Goal: Task Accomplishment & Management: Use online tool/utility

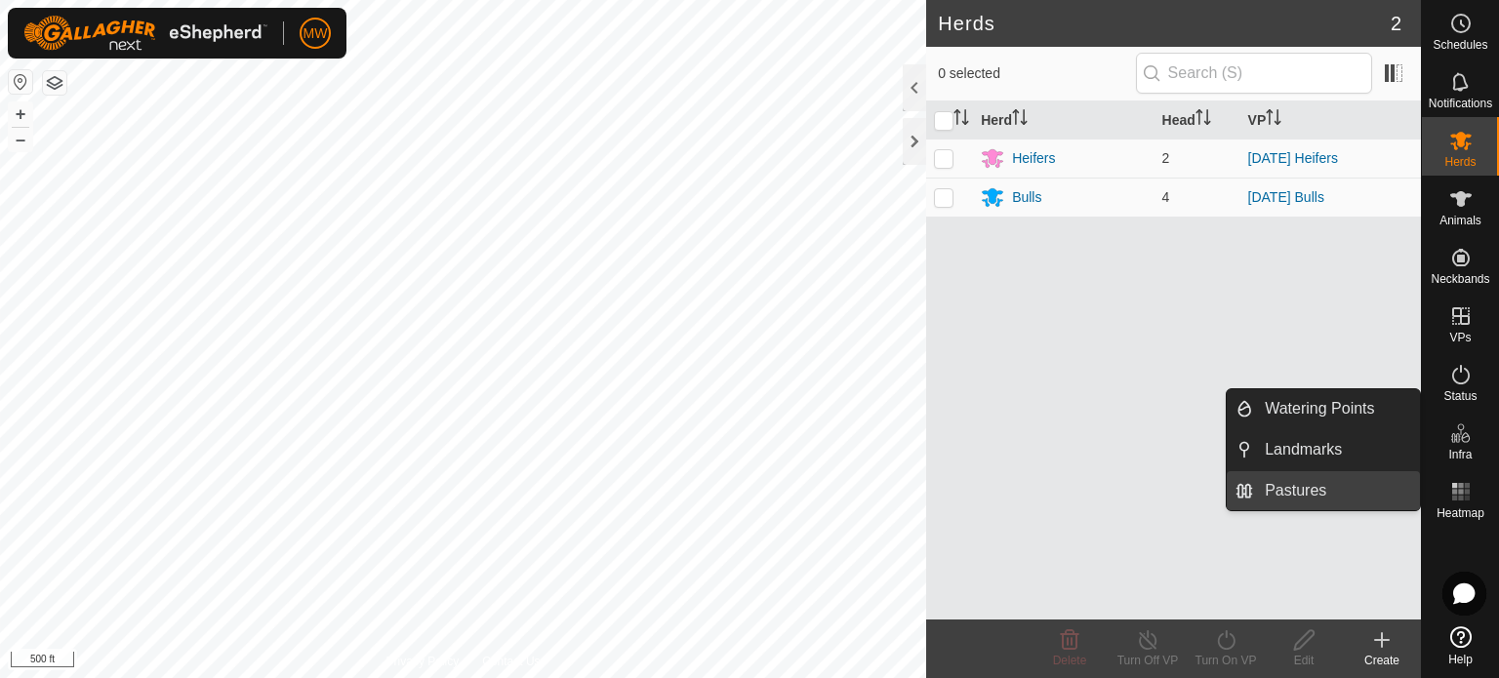
click at [1362, 491] on link "Pastures" at bounding box center [1336, 490] width 167 height 39
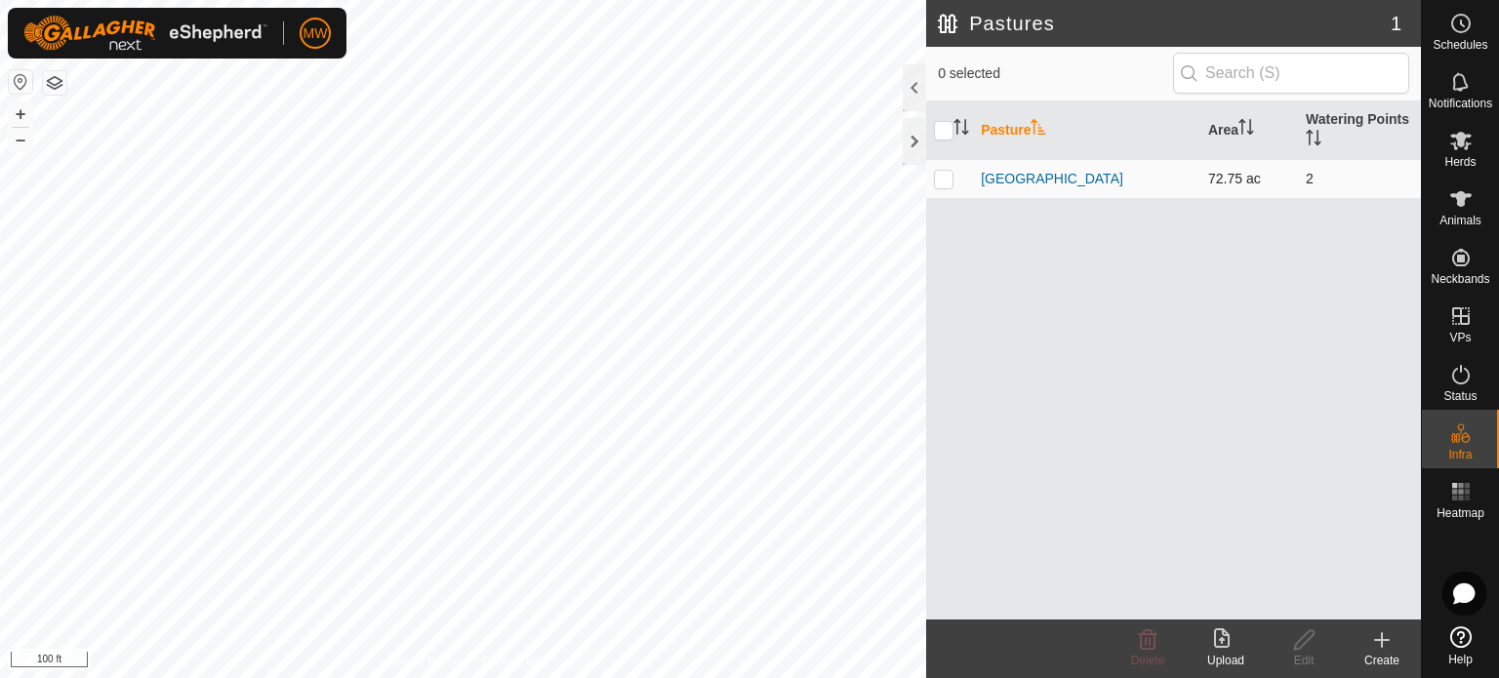
click at [948, 180] on p-checkbox at bounding box center [944, 179] width 20 height 16
checkbox input "true"
click at [1465, 499] on rect at bounding box center [1466, 498] width 5 height 5
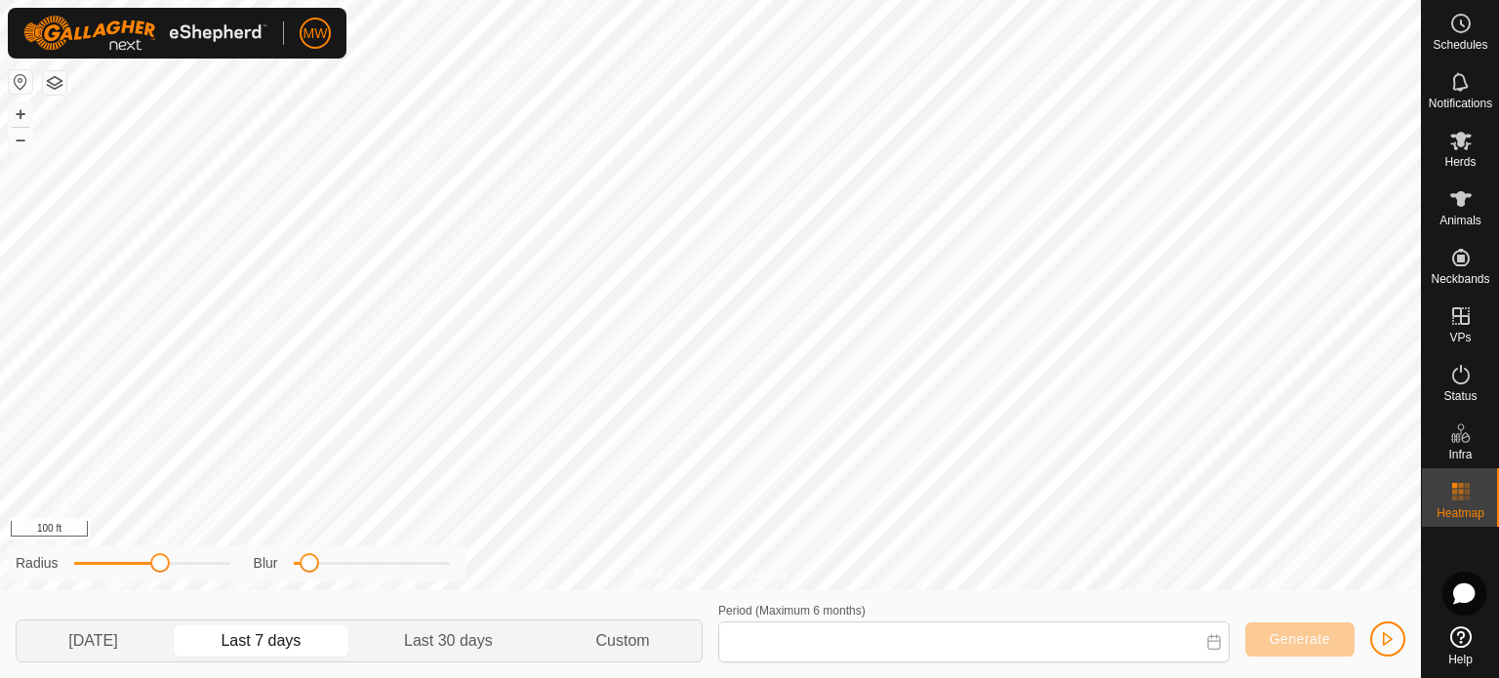
type input "[DATE] - [DATE]"
click at [1288, 638] on span "Generate" at bounding box center [1299, 639] width 60 height 16
click at [1380, 635] on span "button" at bounding box center [1388, 639] width 16 height 16
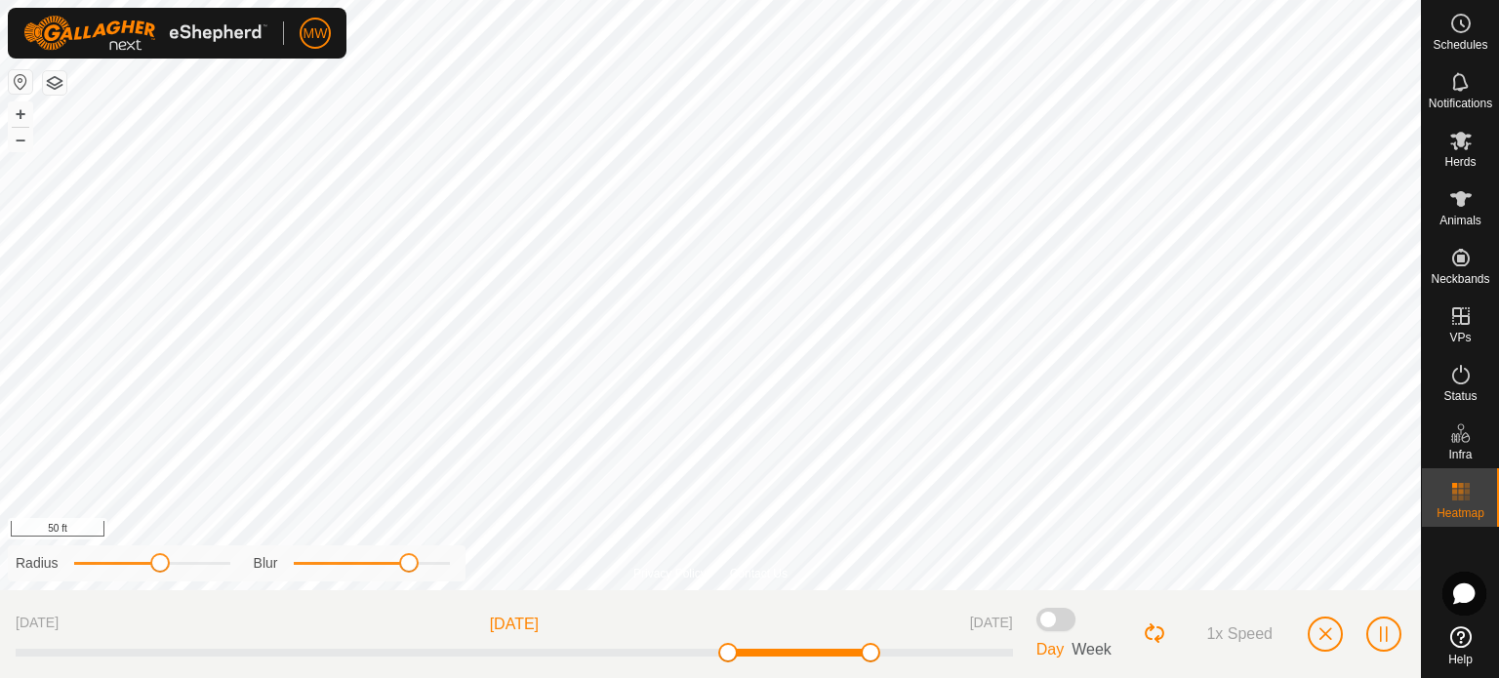
drag, startPoint x: 308, startPoint y: 572, endPoint x: 409, endPoint y: 573, distance: 100.5
click at [409, 573] on span at bounding box center [409, 563] width 20 height 20
drag, startPoint x: 167, startPoint y: 565, endPoint x: 242, endPoint y: 568, distance: 75.2
click at [242, 568] on div "Radius Blur" at bounding box center [237, 563] width 458 height 36
click at [1389, 634] on span "button" at bounding box center [1384, 634] width 16 height 16
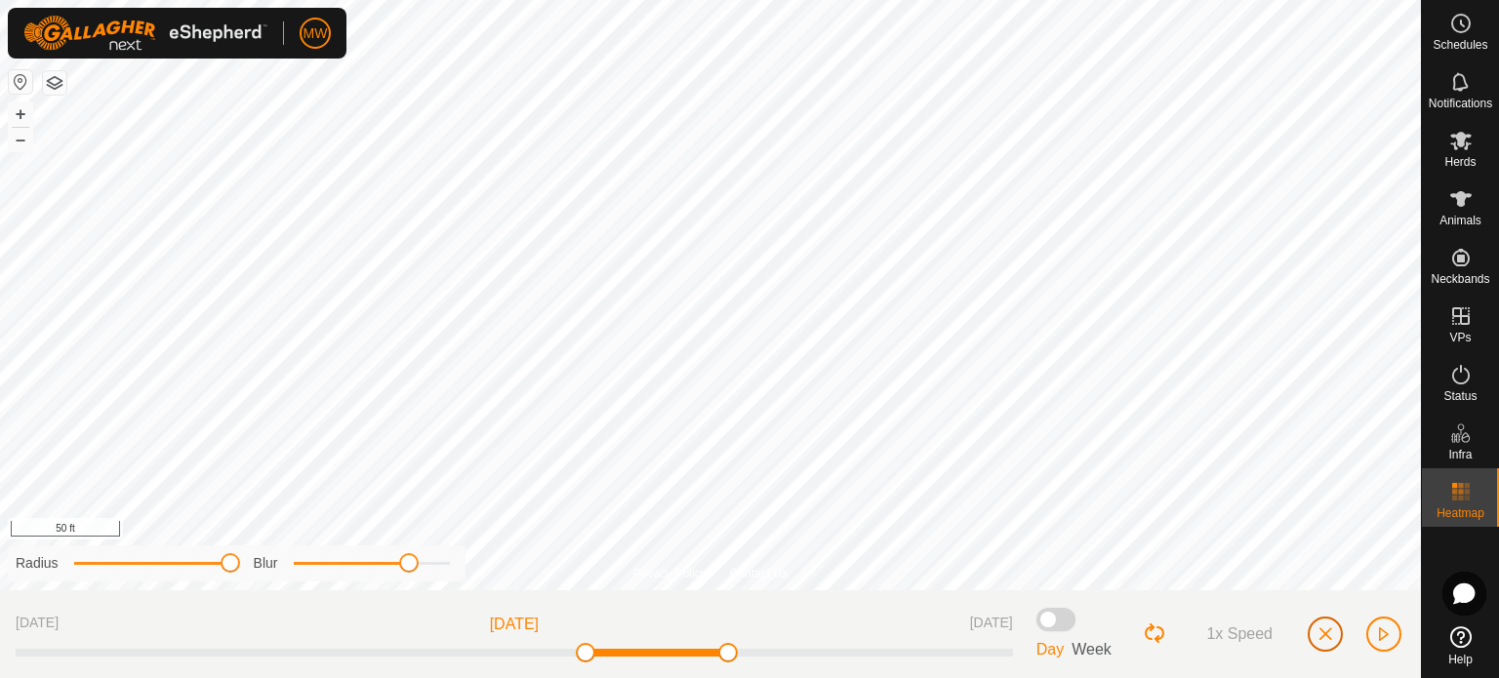
click at [1334, 632] on button "button" at bounding box center [1324, 634] width 35 height 35
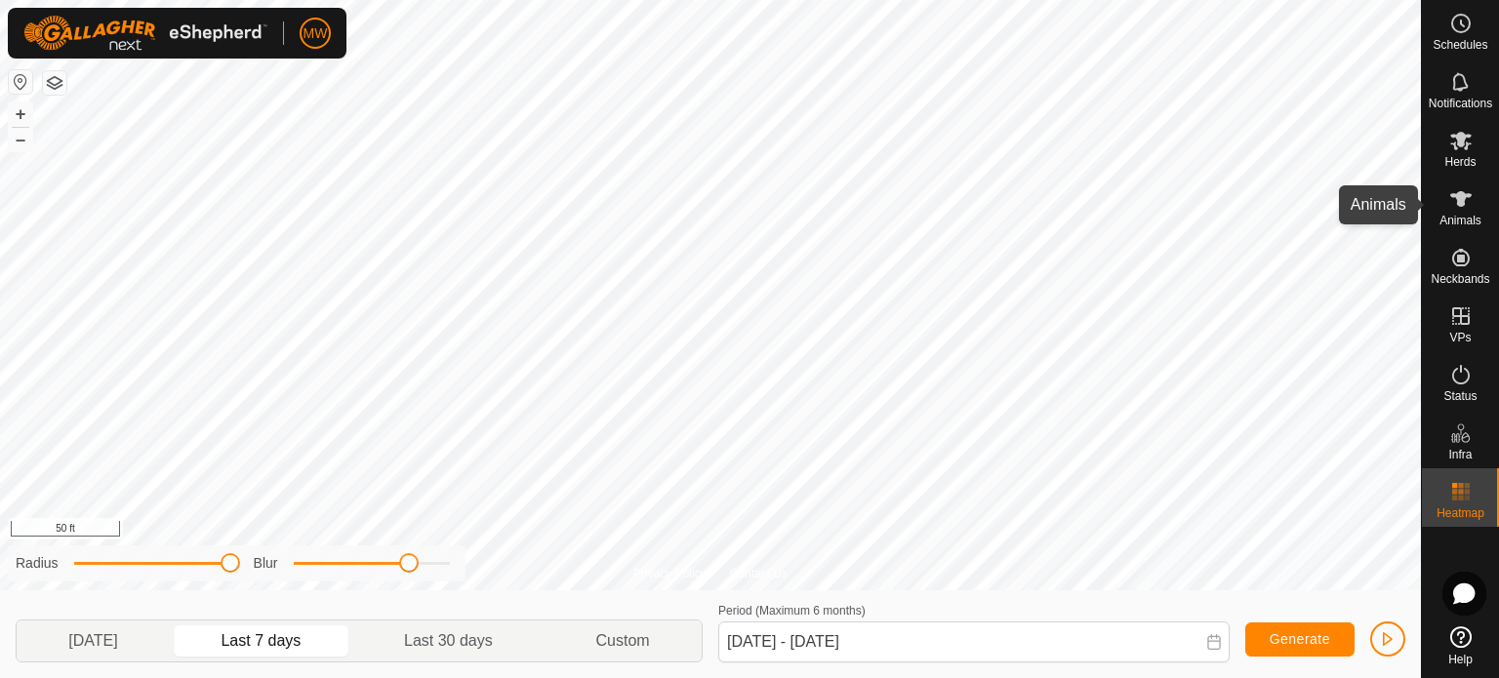
click at [1456, 220] on span "Animals" at bounding box center [1460, 221] width 42 height 12
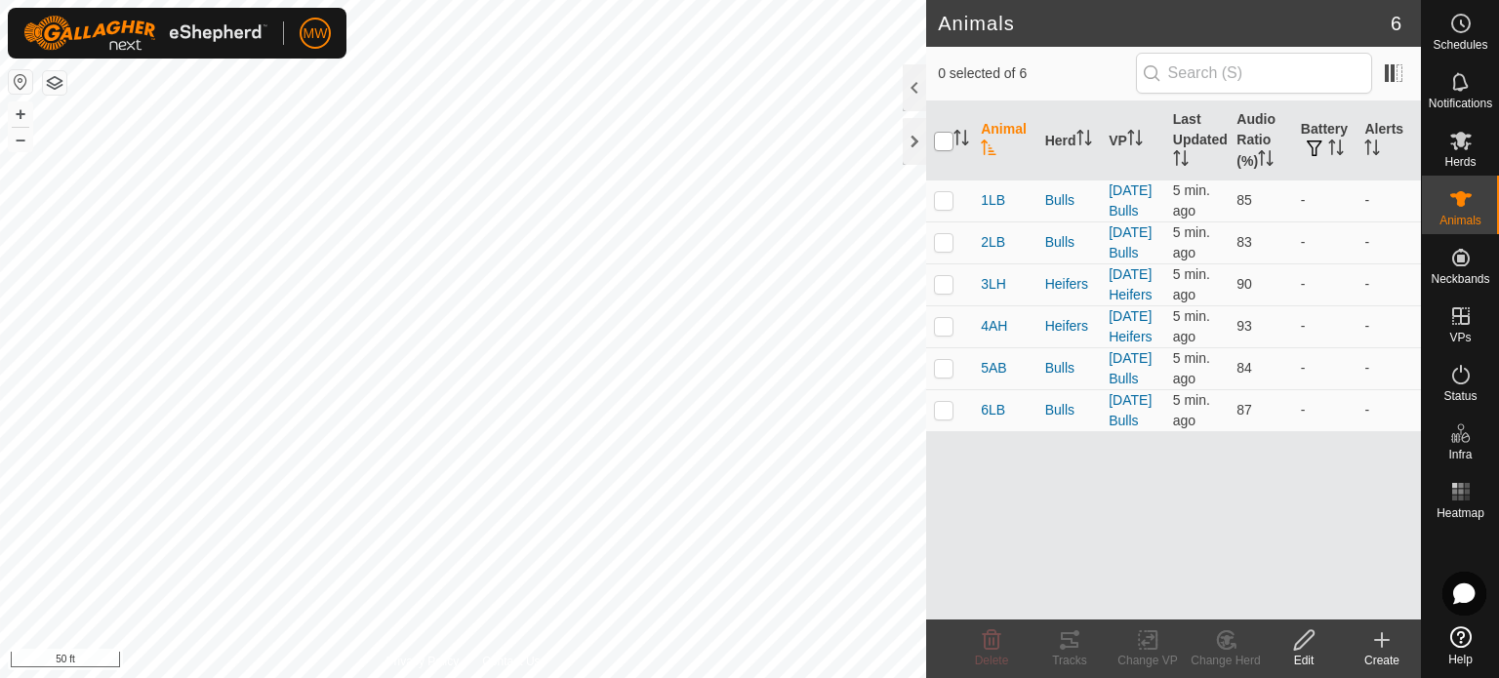
click at [946, 136] on input "checkbox" at bounding box center [944, 142] width 20 height 20
checkbox input "true"
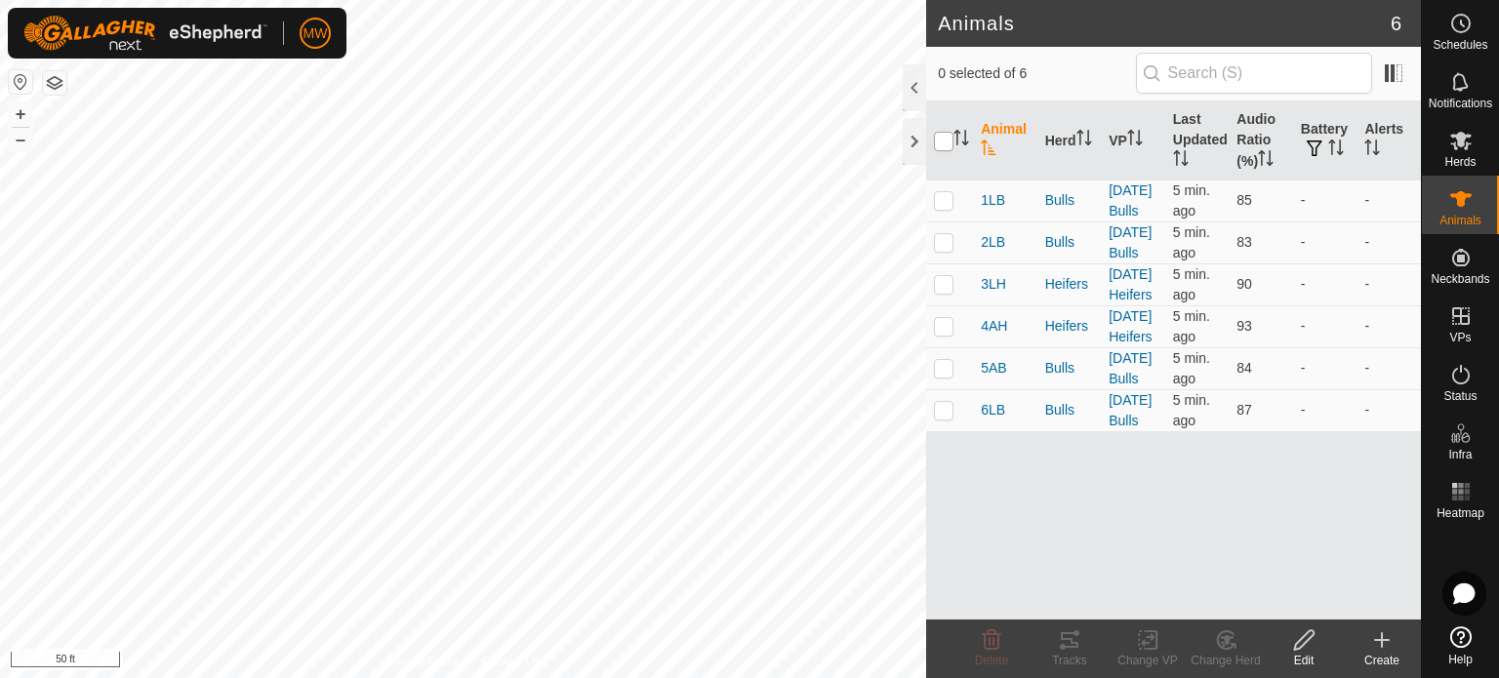
checkbox input "true"
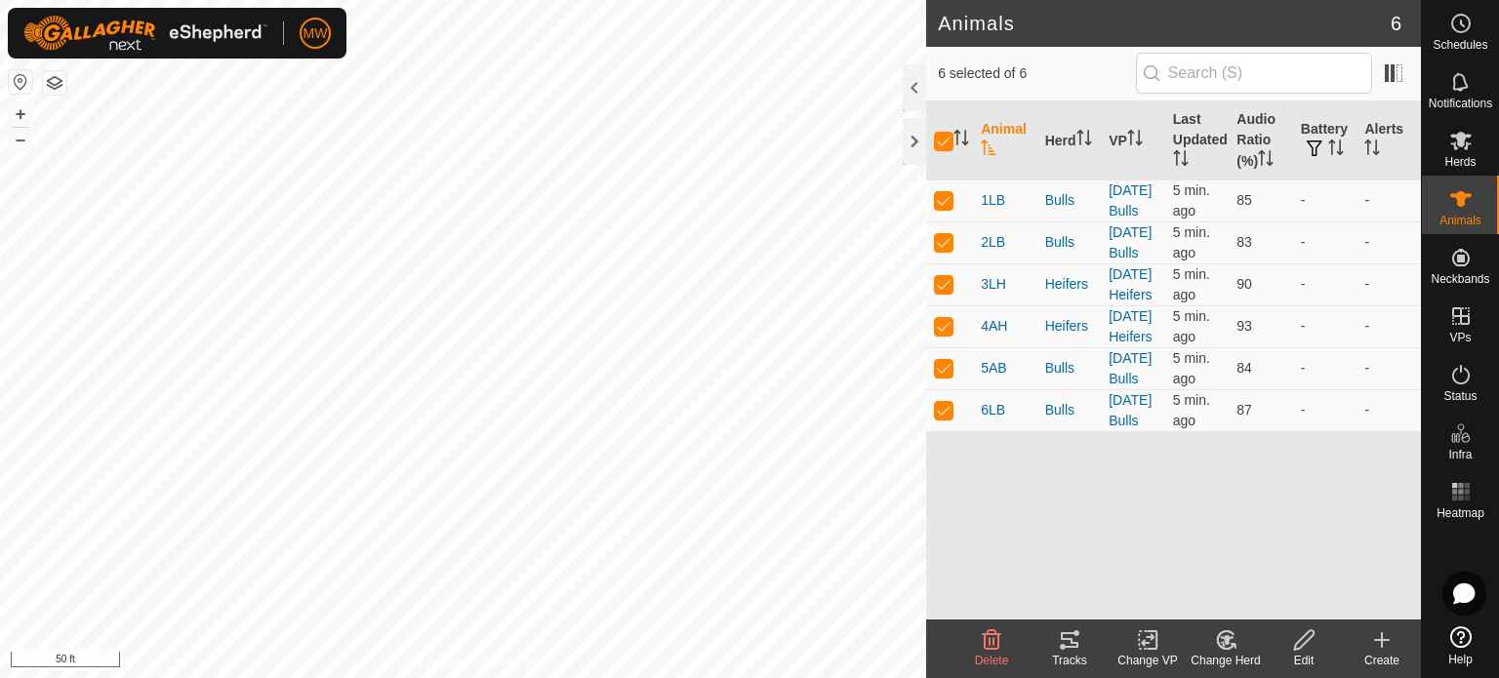
click at [1078, 650] on div "Tracks" at bounding box center [1069, 649] width 78 height 59
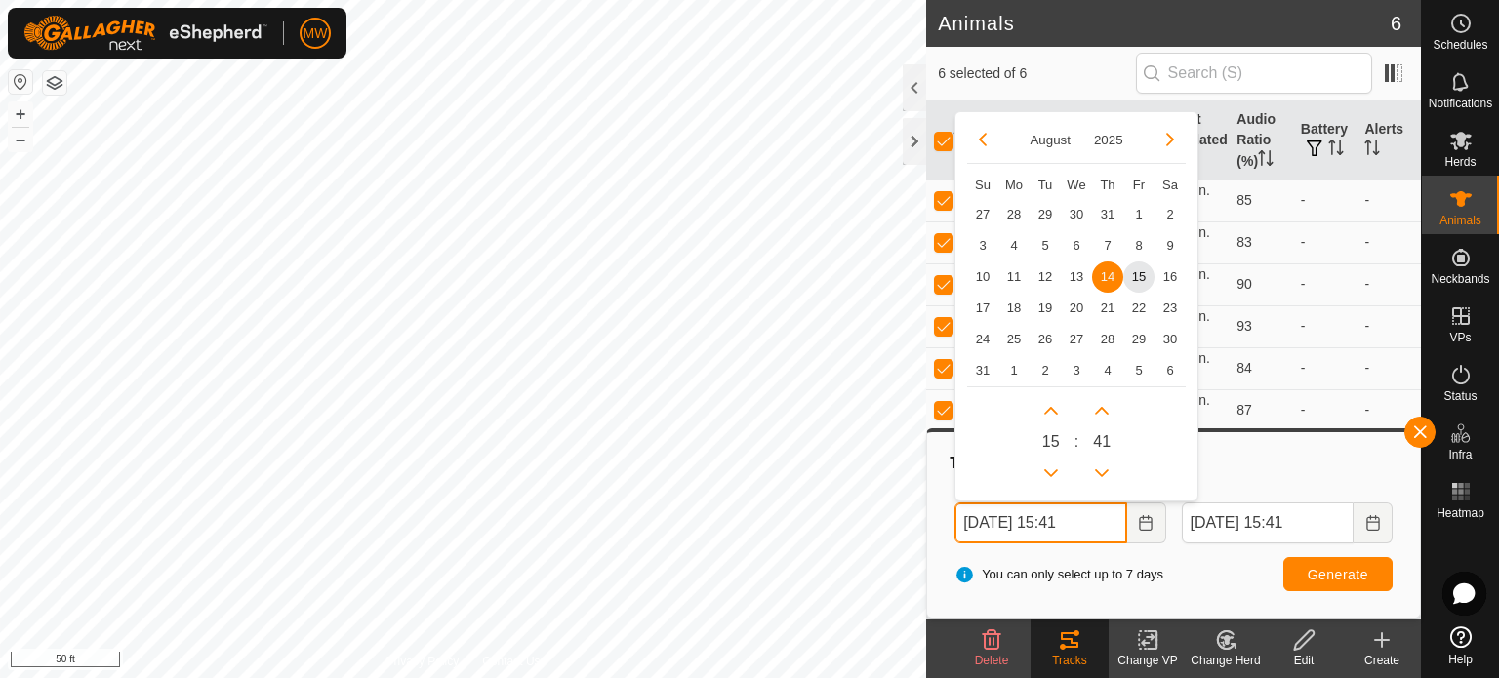
click at [1079, 529] on input "[DATE] 15:41" at bounding box center [1040, 522] width 172 height 41
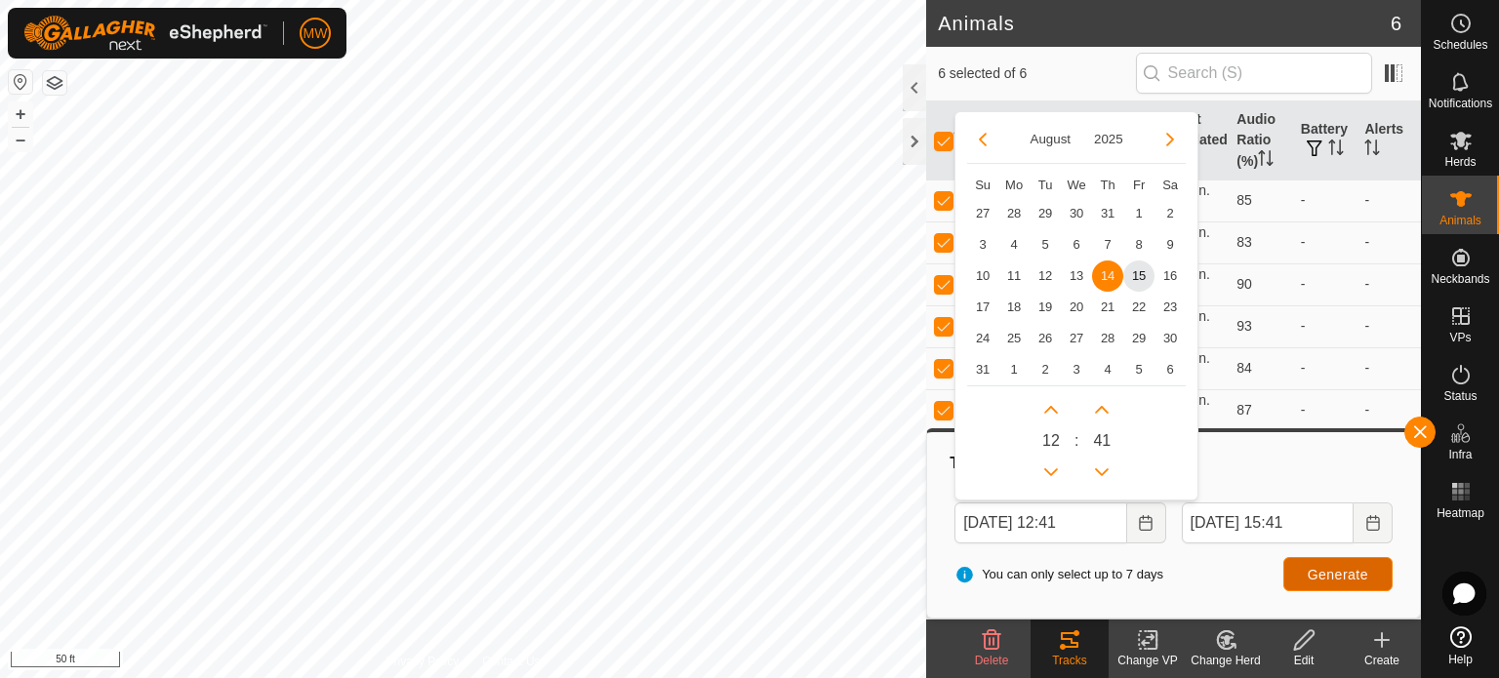
click at [1331, 569] on span "Generate" at bounding box center [1337, 575] width 60 height 16
click at [1015, 527] on input "[DATE] 12:41" at bounding box center [1040, 522] width 172 height 41
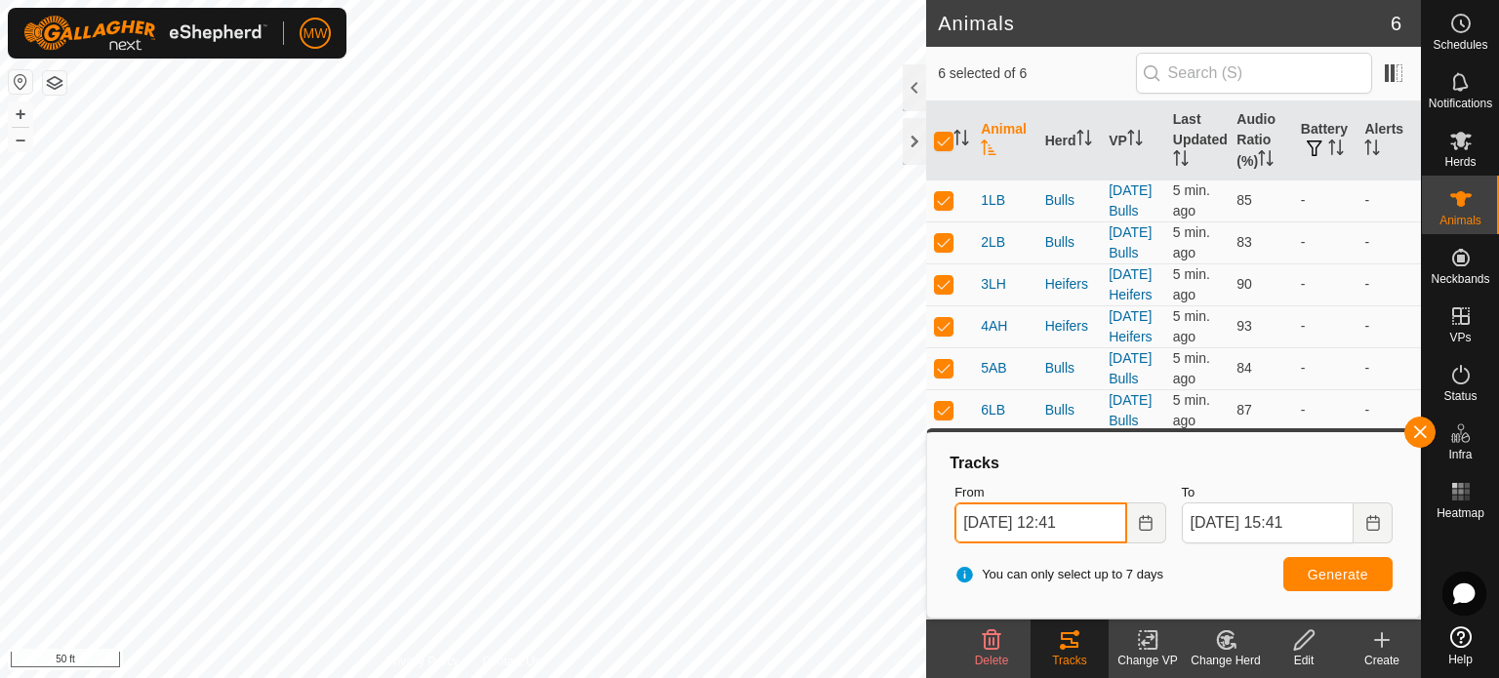
type input "[DATE] 12:41"
click at [1346, 584] on button "Generate" at bounding box center [1337, 574] width 109 height 34
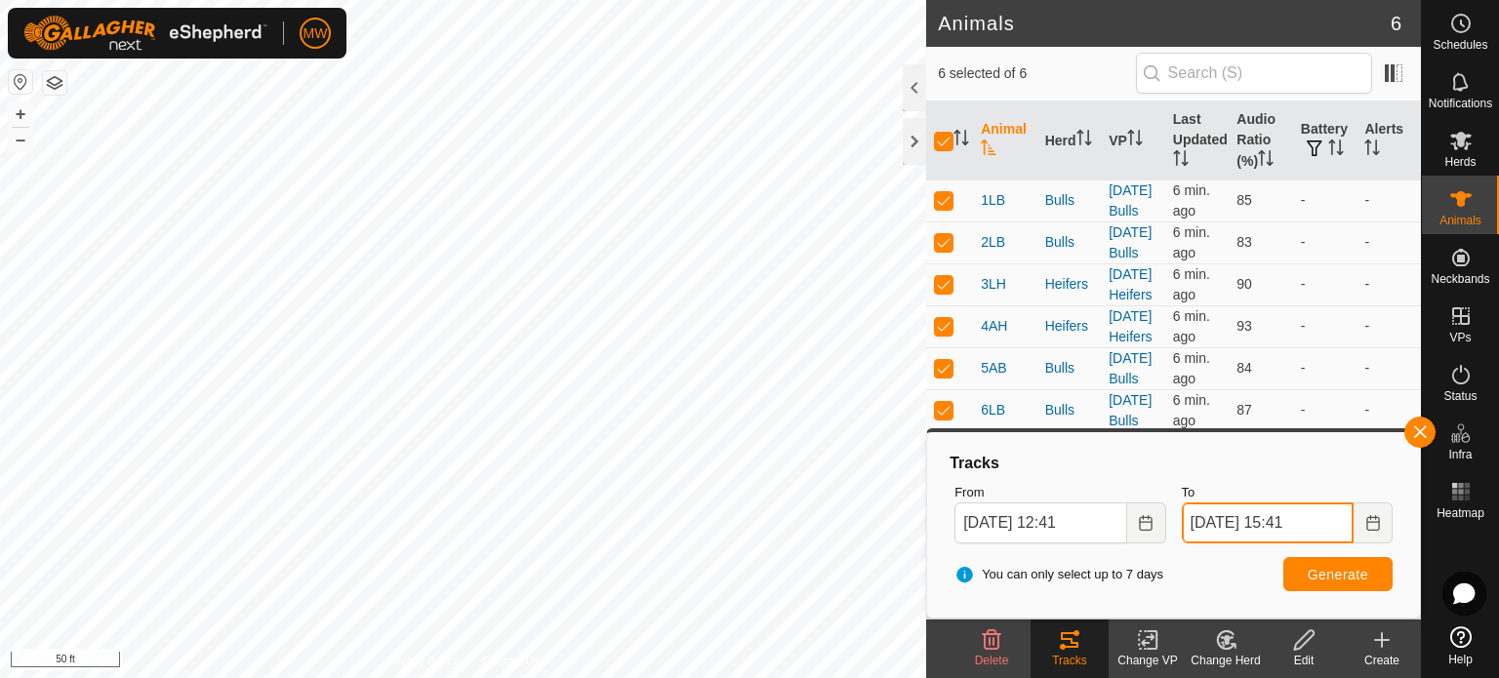
click at [1306, 525] on input "[DATE] 15:41" at bounding box center [1268, 522] width 172 height 41
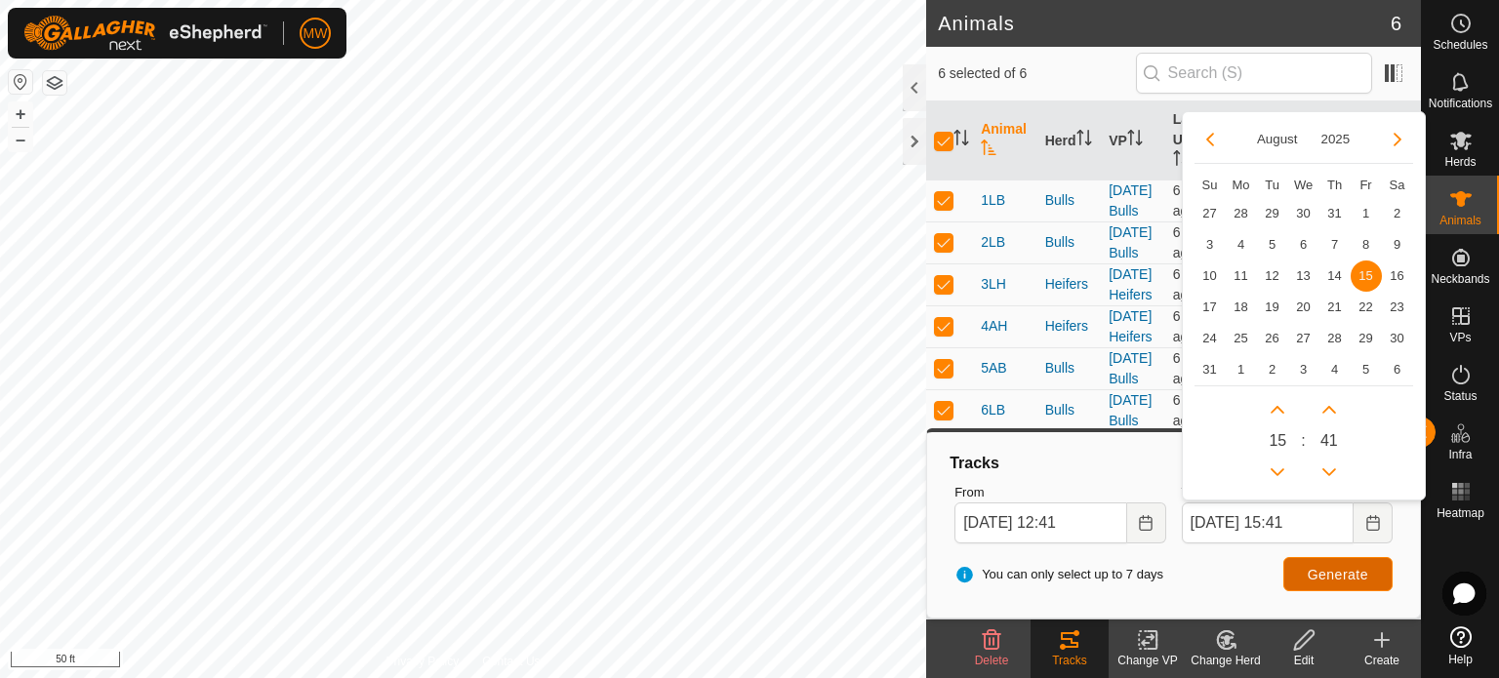
click at [1366, 582] on span "Generate" at bounding box center [1337, 575] width 60 height 16
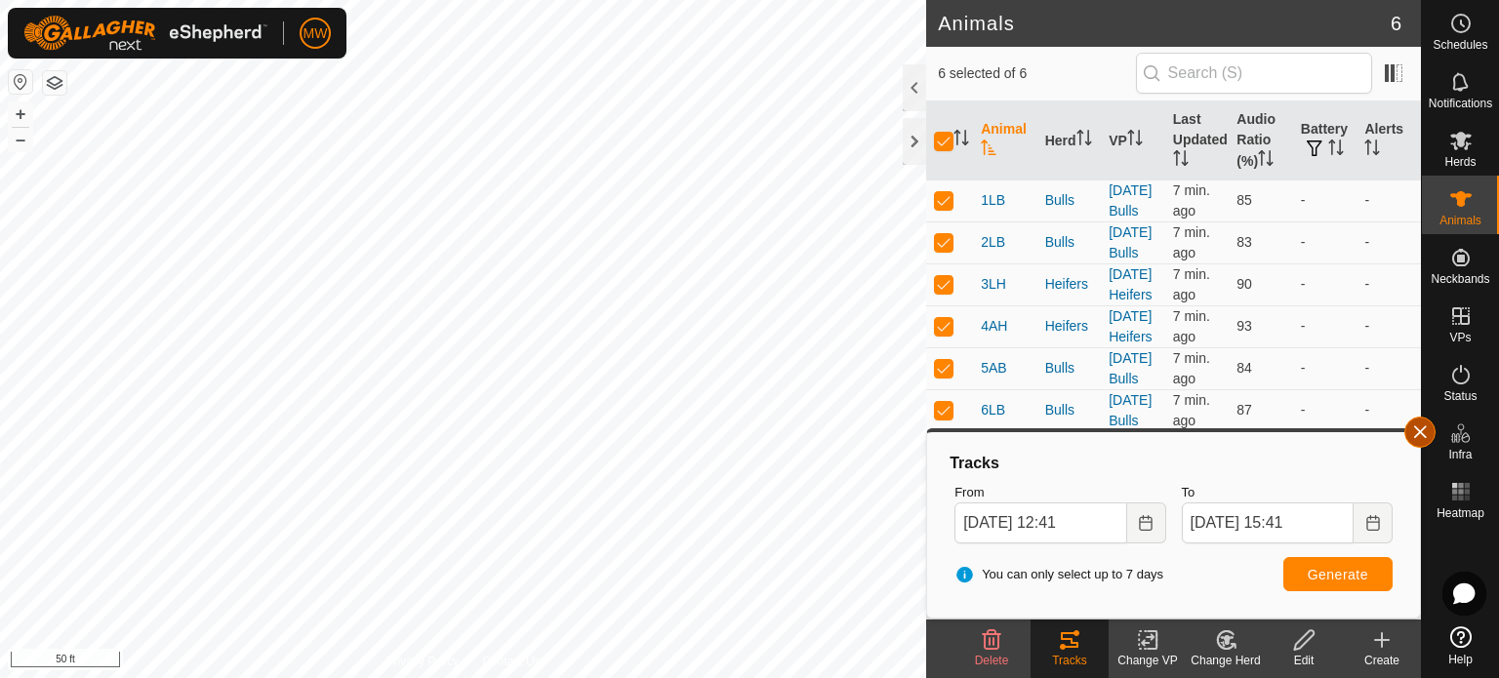
click at [1425, 431] on button "button" at bounding box center [1419, 432] width 31 height 31
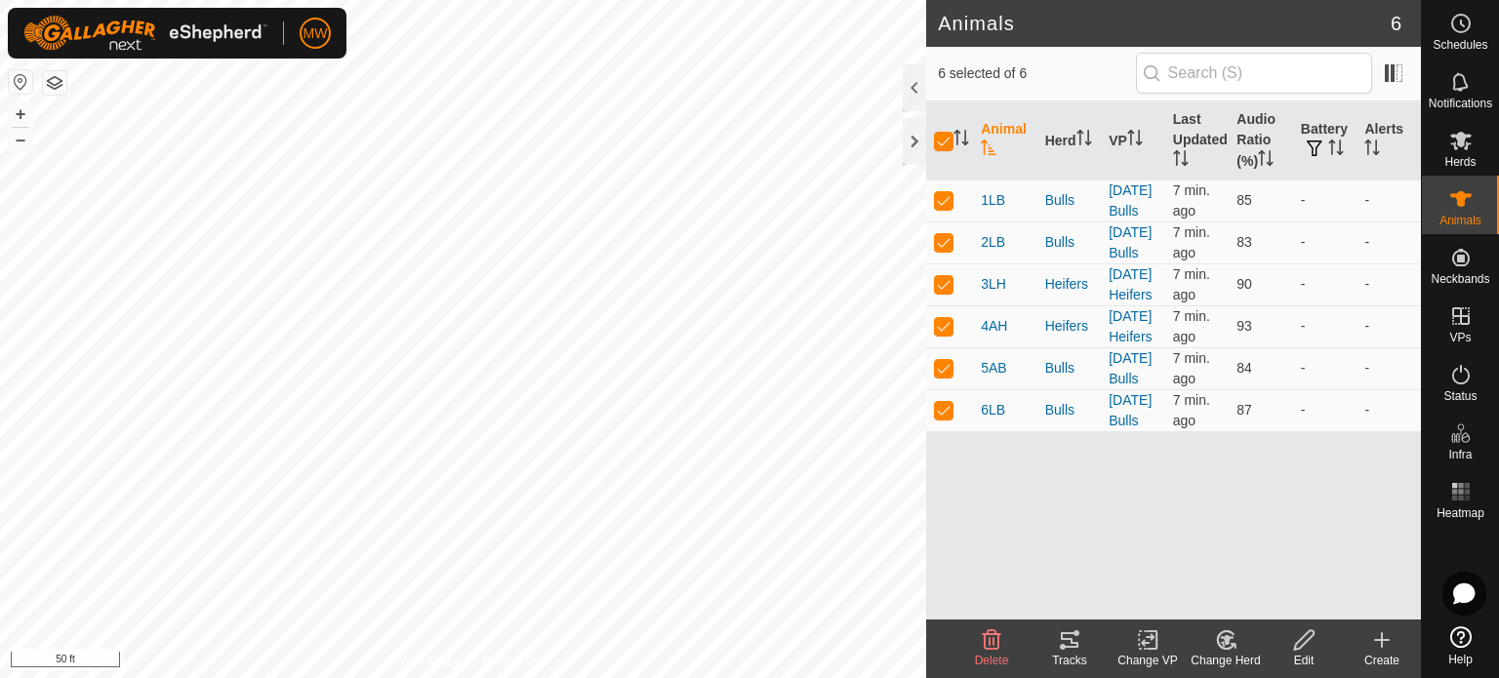
click at [1082, 644] on tracks-svg-icon at bounding box center [1069, 639] width 78 height 23
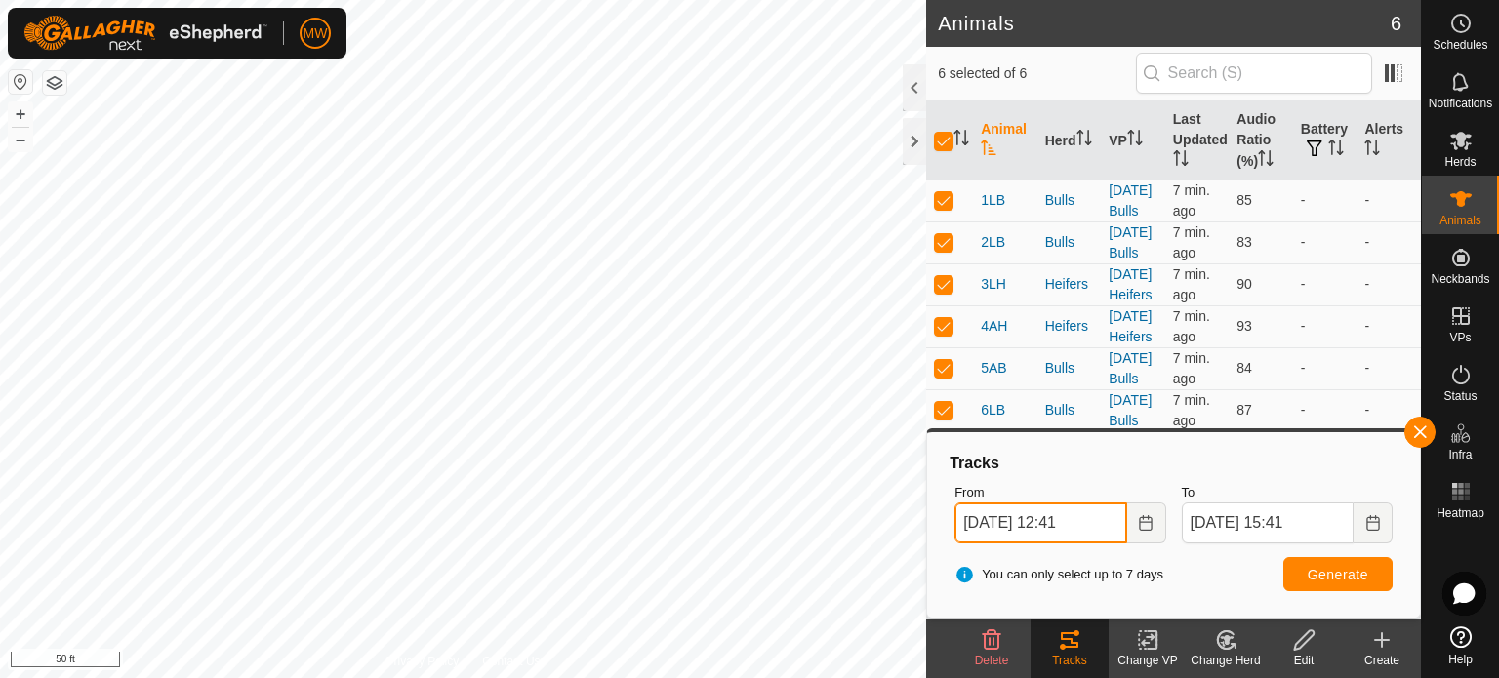
click at [1017, 527] on input "[DATE] 12:41" at bounding box center [1040, 522] width 172 height 41
type input "[DATE] 12:41"
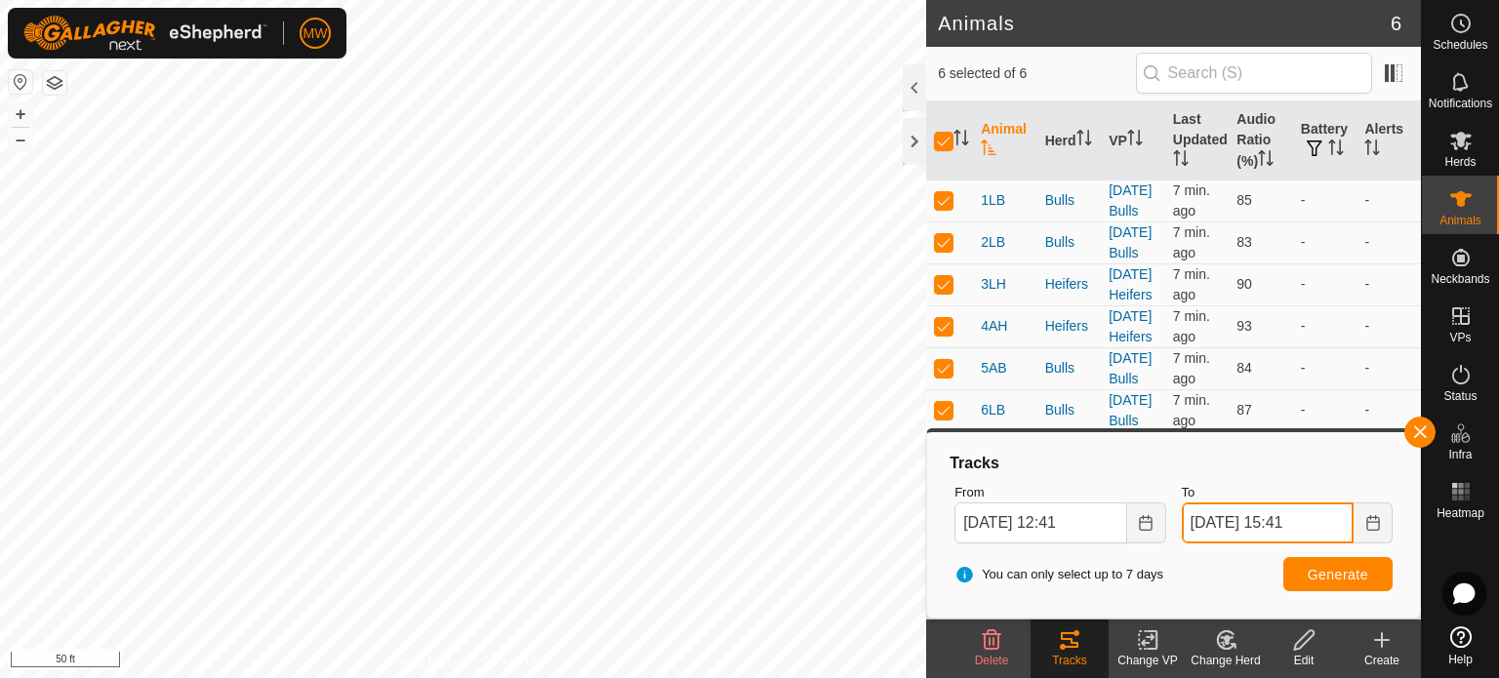
click at [1237, 526] on input "[DATE] 15:41" at bounding box center [1268, 522] width 172 height 41
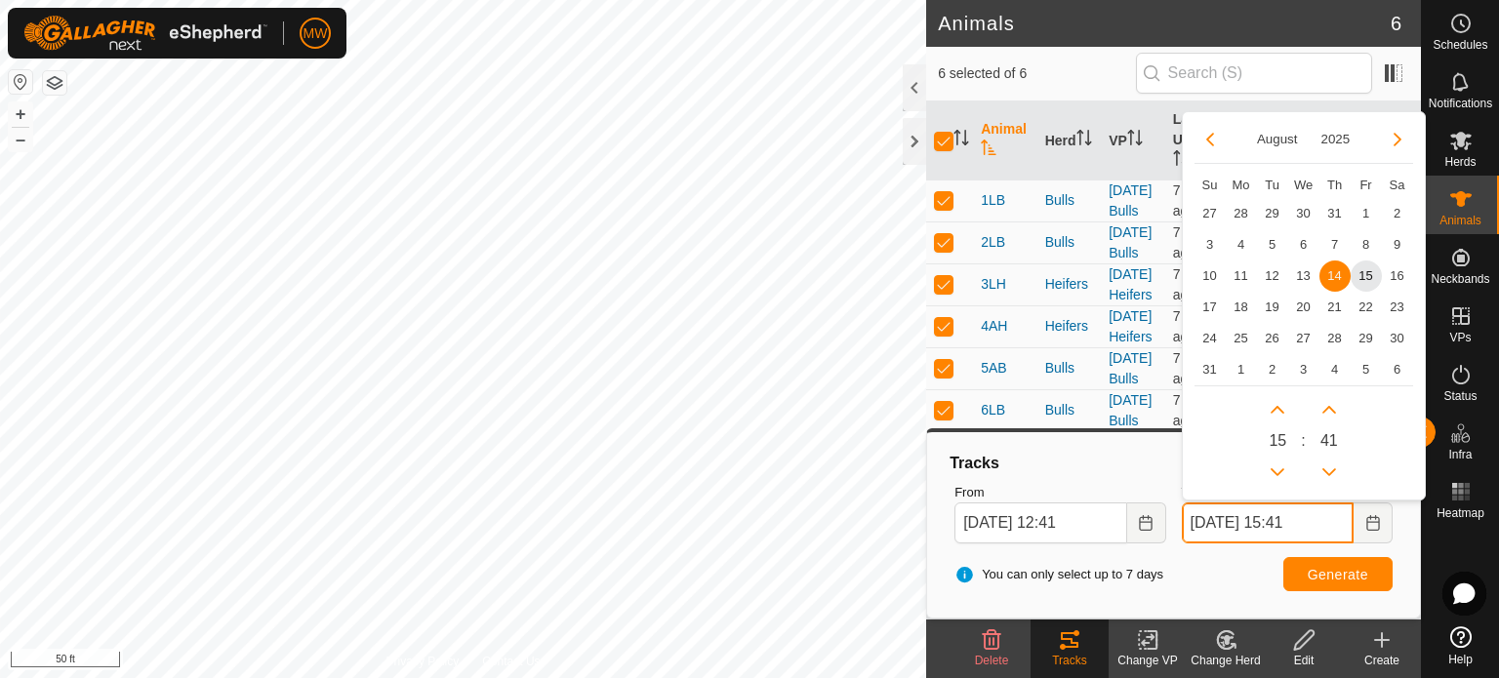
drag, startPoint x: 1305, startPoint y: 530, endPoint x: 1318, endPoint y: 530, distance: 13.7
click at [1305, 530] on input "[DATE] 15:41" at bounding box center [1268, 522] width 172 height 41
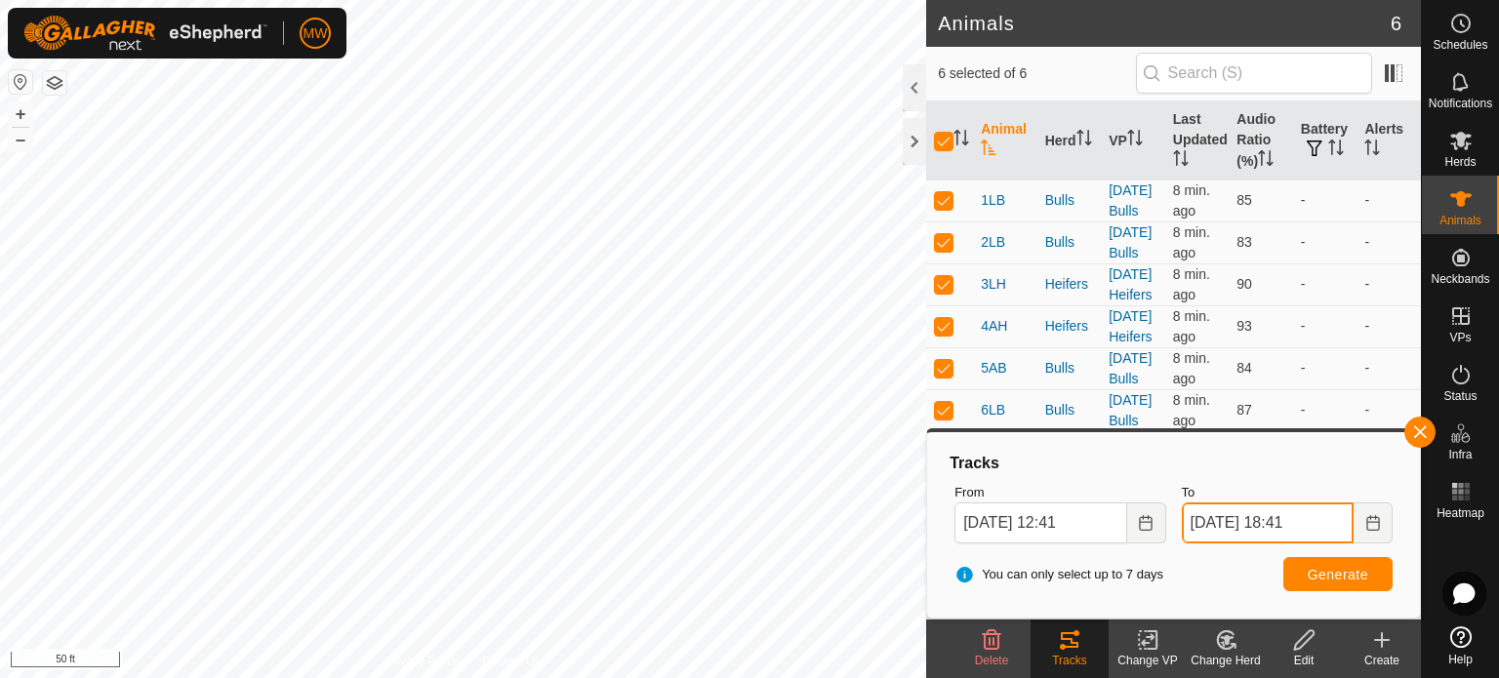
type input "[DATE] 18:41"
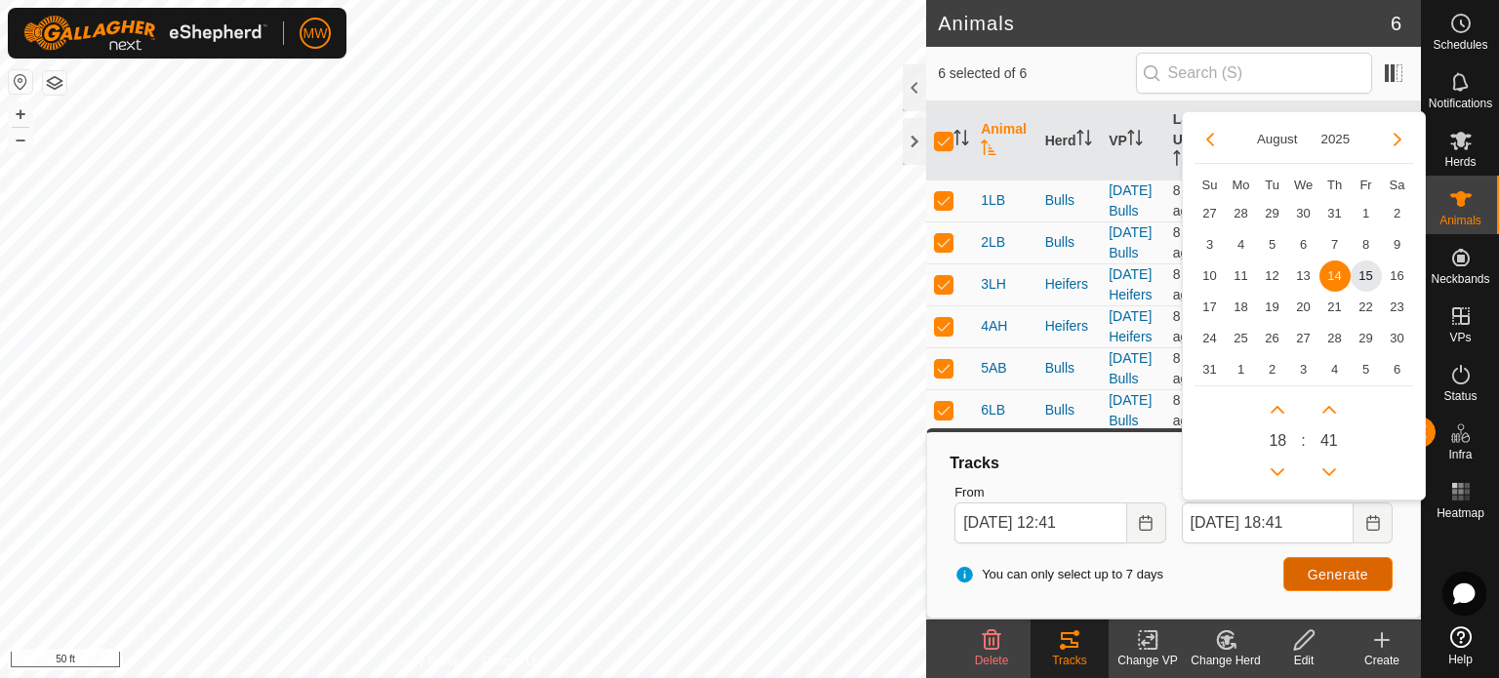
click at [1335, 574] on span "Generate" at bounding box center [1337, 575] width 60 height 16
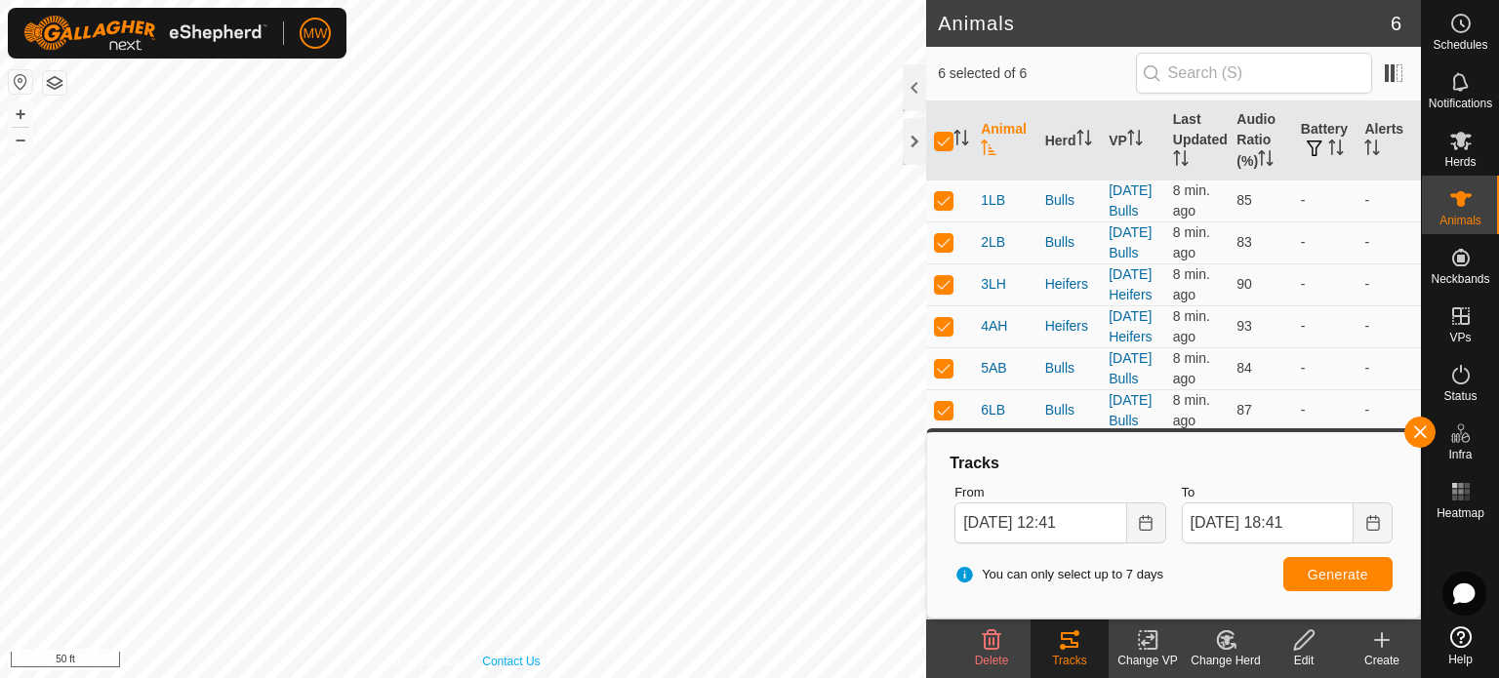
click at [523, 655] on div "Privacy Policy Contact Us 3LH 2994928650 - [DATE] 1:05:35 PM + – ⇧ i 50 ft" at bounding box center [463, 339] width 926 height 678
click at [1305, 530] on input "[DATE] 18:41" at bounding box center [1268, 522] width 172 height 41
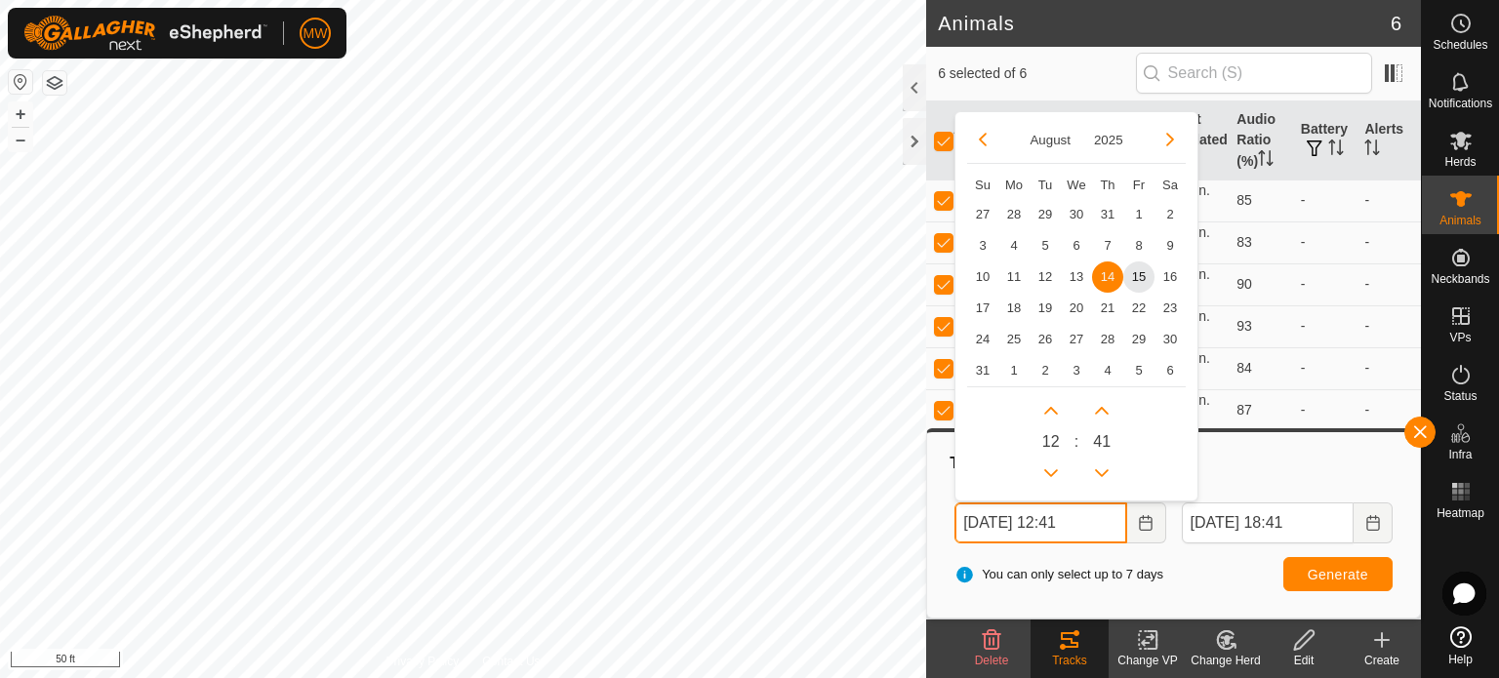
drag, startPoint x: 1075, startPoint y: 520, endPoint x: 1096, endPoint y: 520, distance: 20.5
click at [1075, 520] on input "[DATE] 12:41" at bounding box center [1040, 522] width 172 height 41
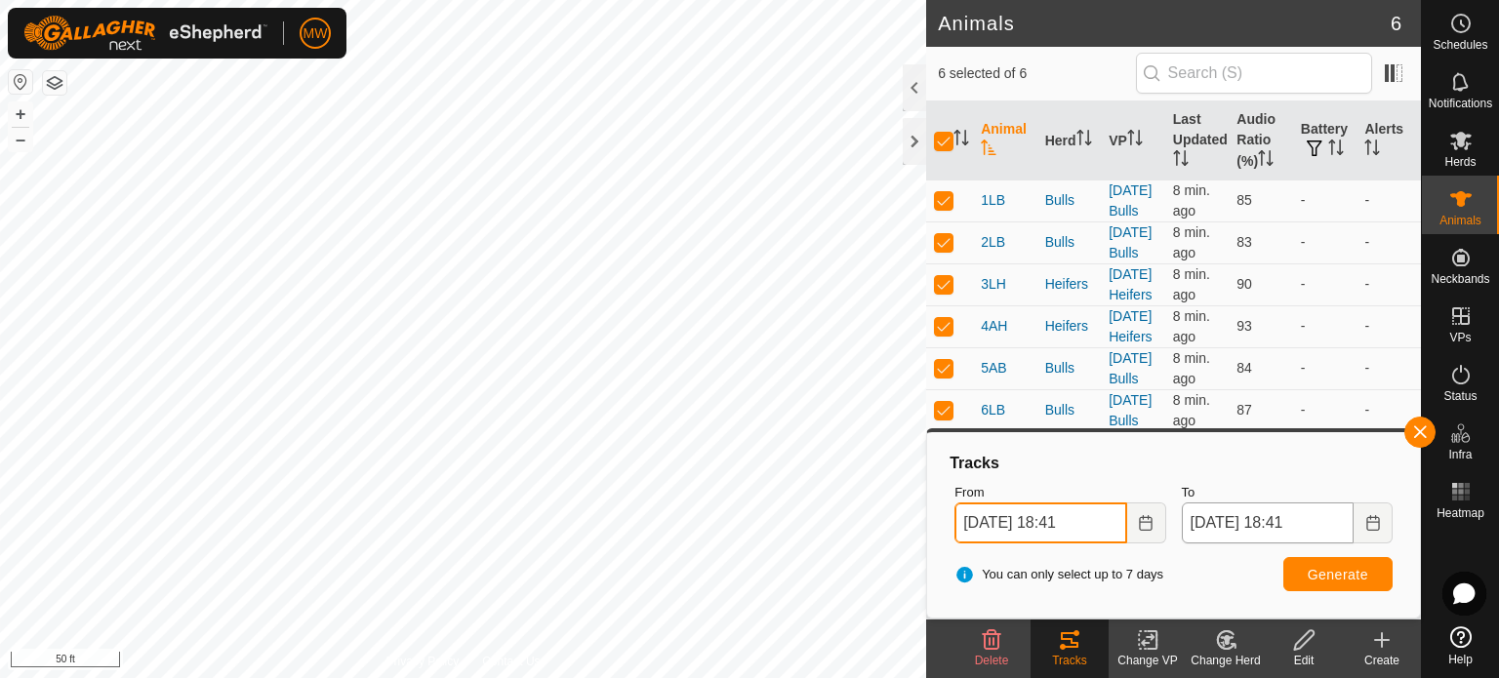
type input "[DATE] 18:41"
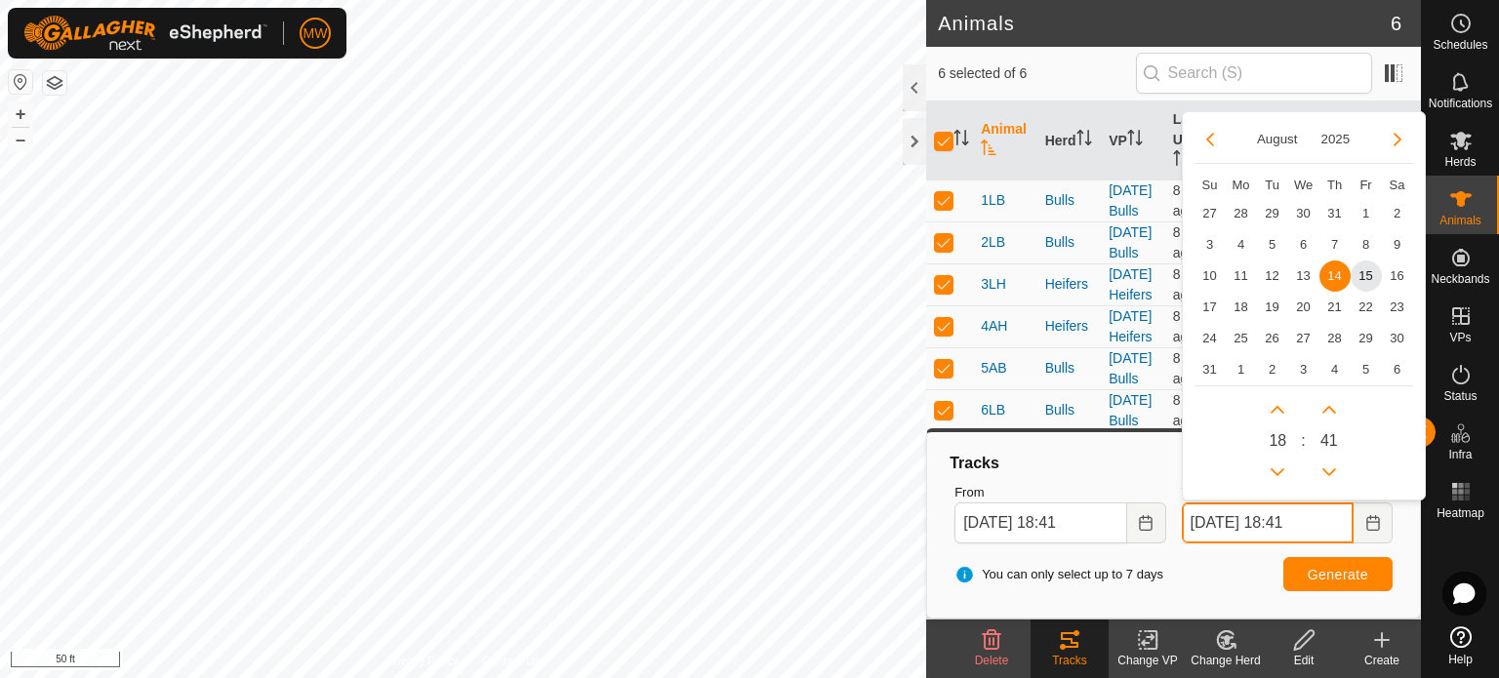
drag, startPoint x: 1305, startPoint y: 527, endPoint x: 1486, endPoint y: 538, distance: 181.8
click at [1305, 527] on input "[DATE] 18:41" at bounding box center [1268, 522] width 172 height 41
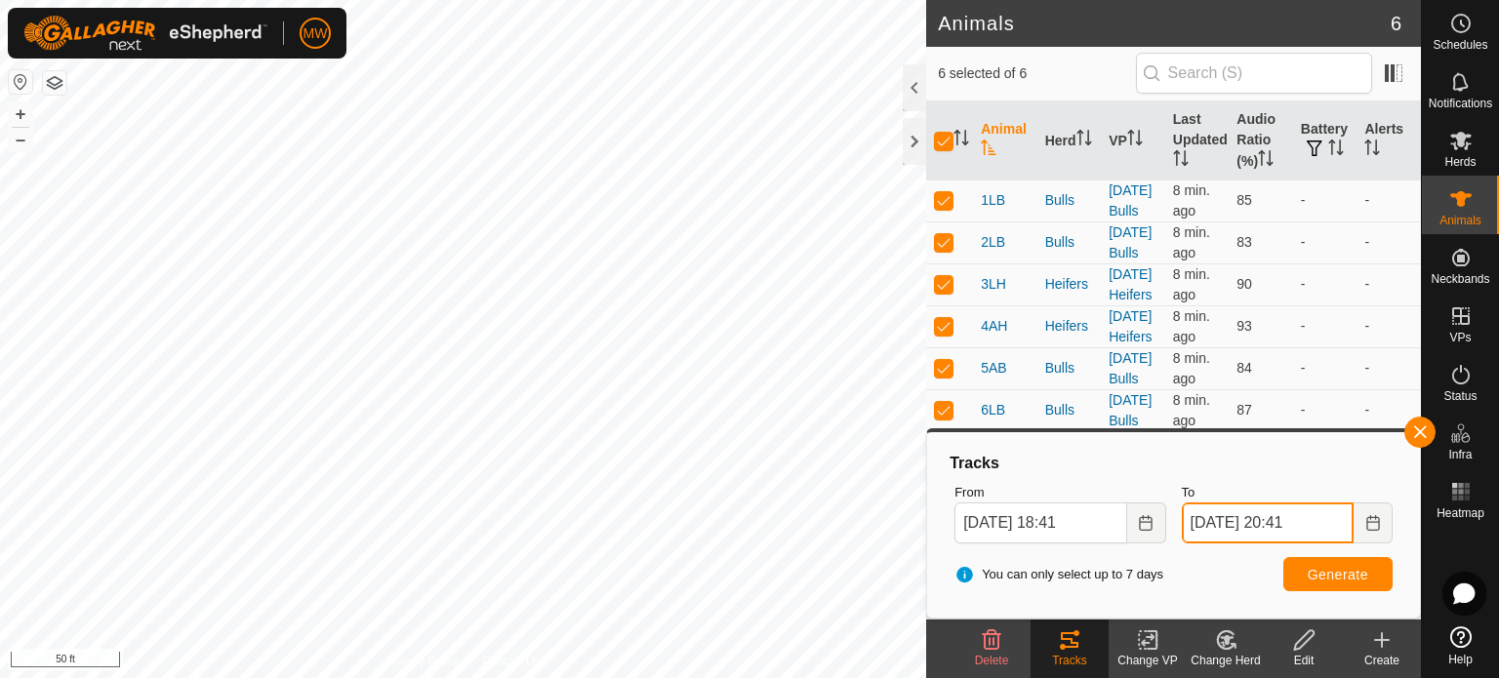
type input "[DATE] 20:41"
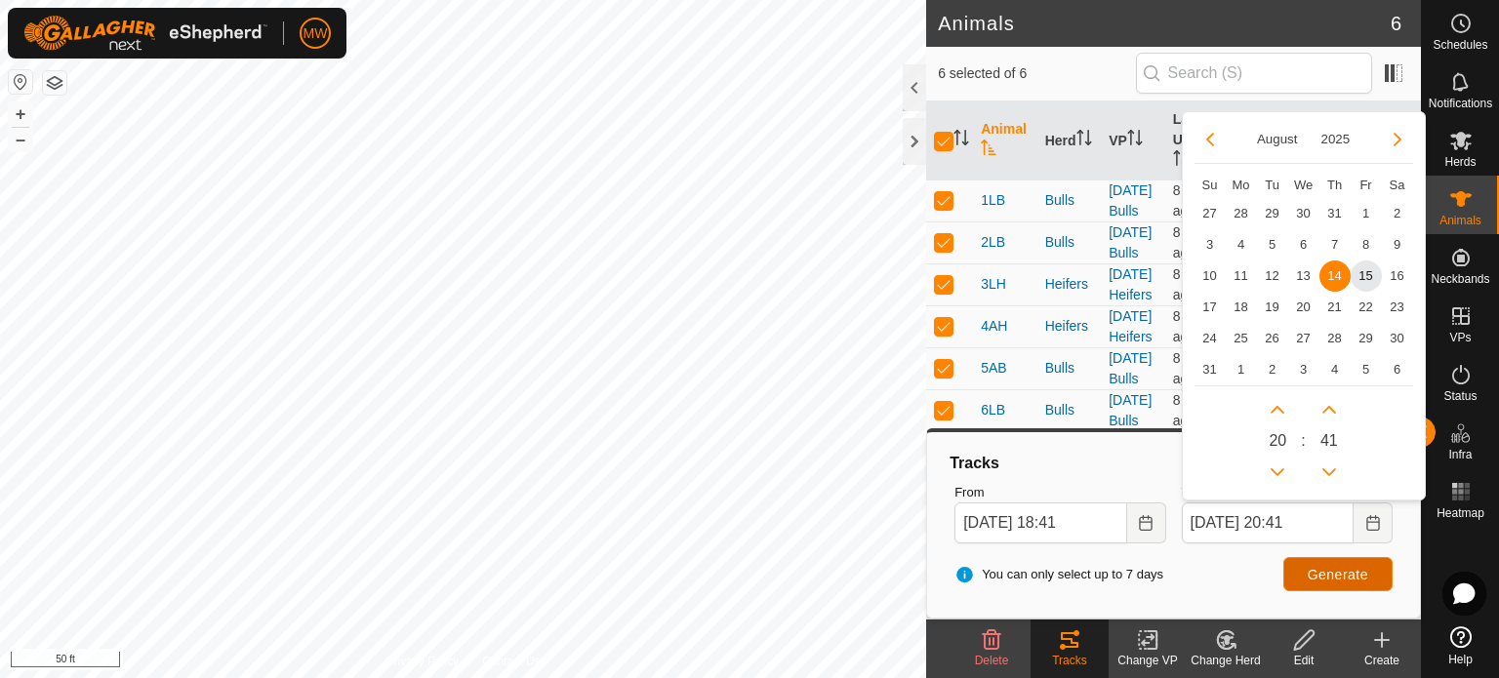
click at [1353, 569] on span "Generate" at bounding box center [1337, 575] width 60 height 16
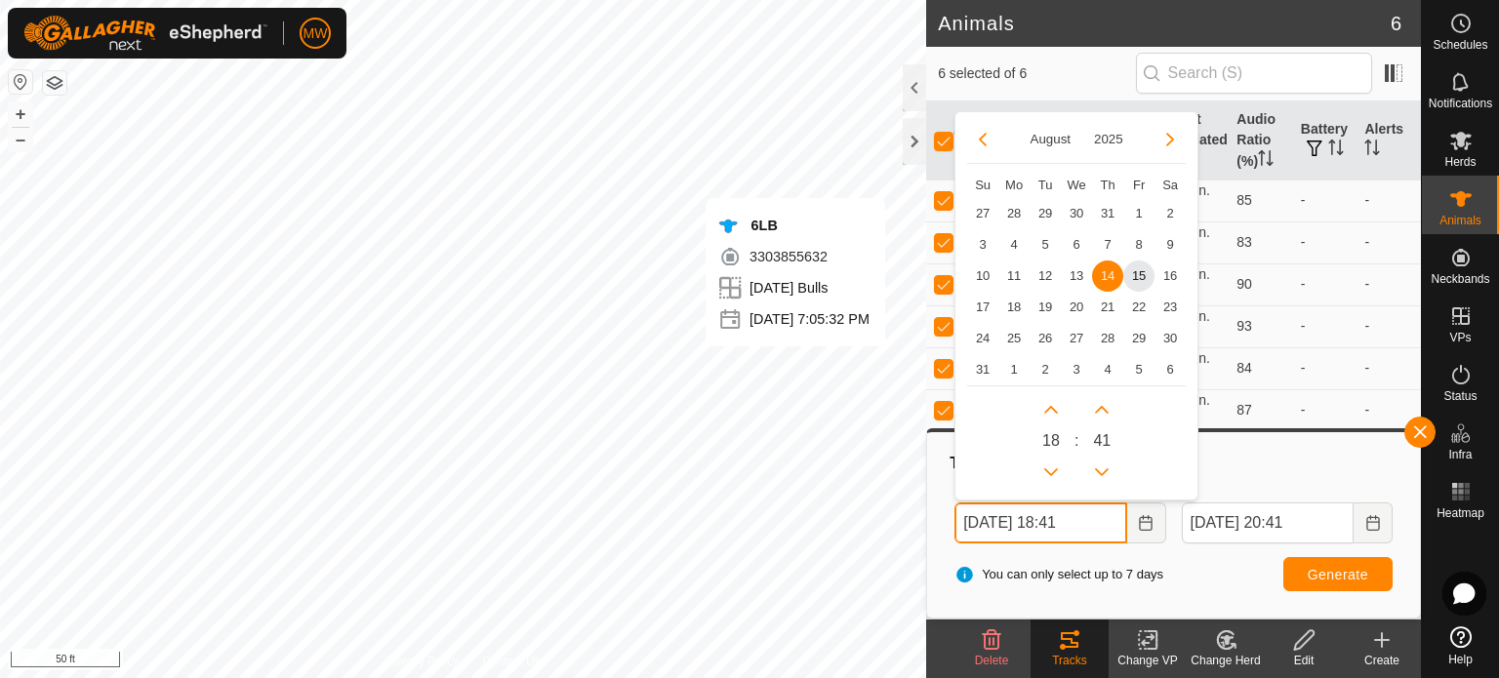
drag, startPoint x: 1081, startPoint y: 526, endPoint x: 1121, endPoint y: 522, distance: 40.2
click at [1081, 526] on input "[DATE] 18:41" at bounding box center [1040, 522] width 172 height 41
click at [1308, 575] on span "Generate" at bounding box center [1337, 575] width 60 height 16
click at [1079, 526] on input "[DATE] 17:41" at bounding box center [1040, 522] width 172 height 41
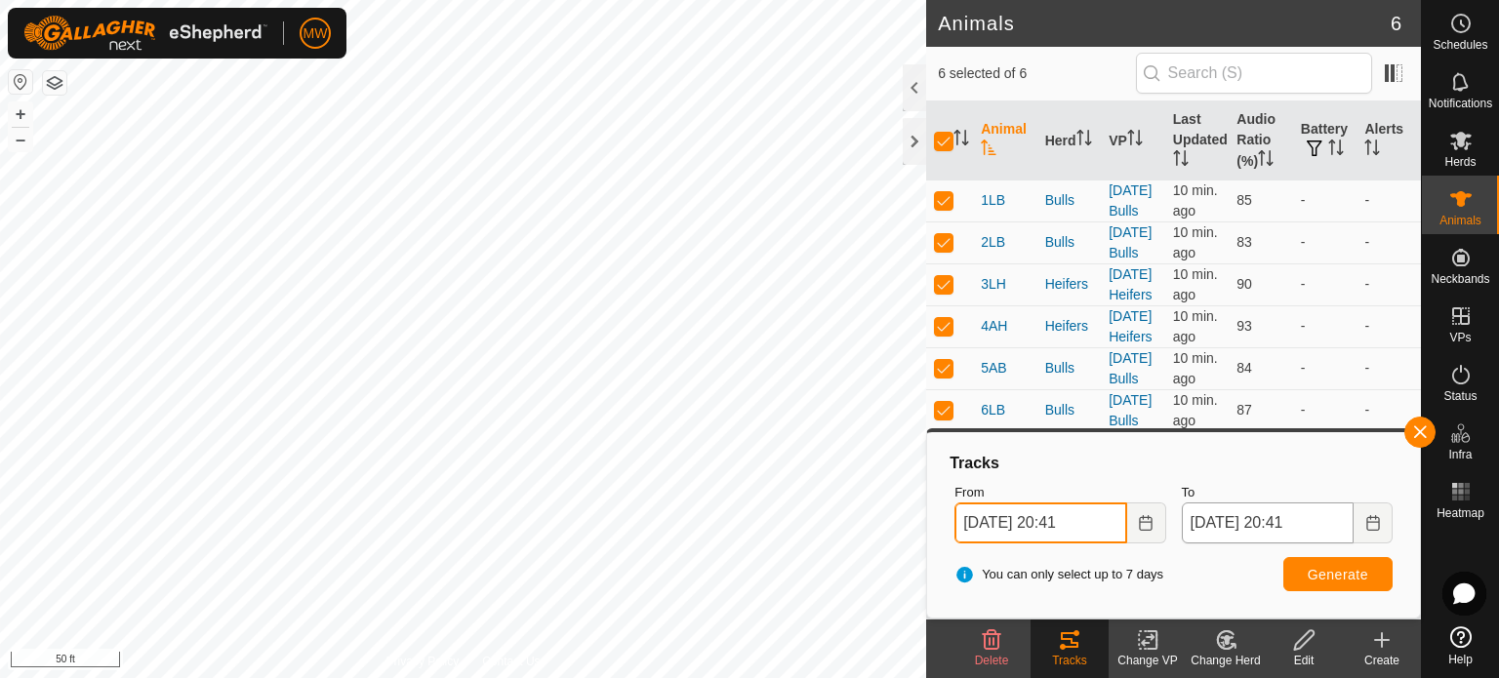
type input "[DATE] 20:41"
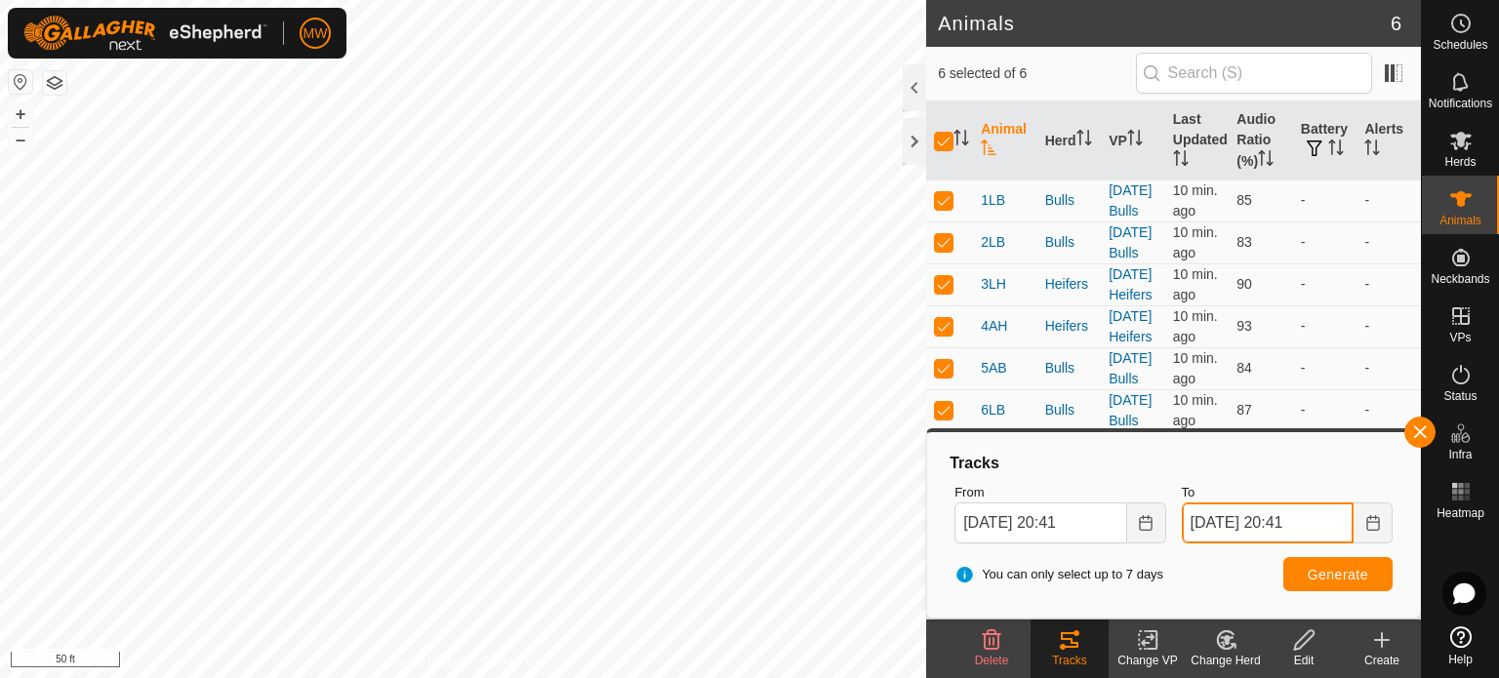
drag, startPoint x: 1240, startPoint y: 531, endPoint x: 1319, endPoint y: 542, distance: 79.8
click at [1241, 533] on input "[DATE] 20:41" at bounding box center [1268, 522] width 172 height 41
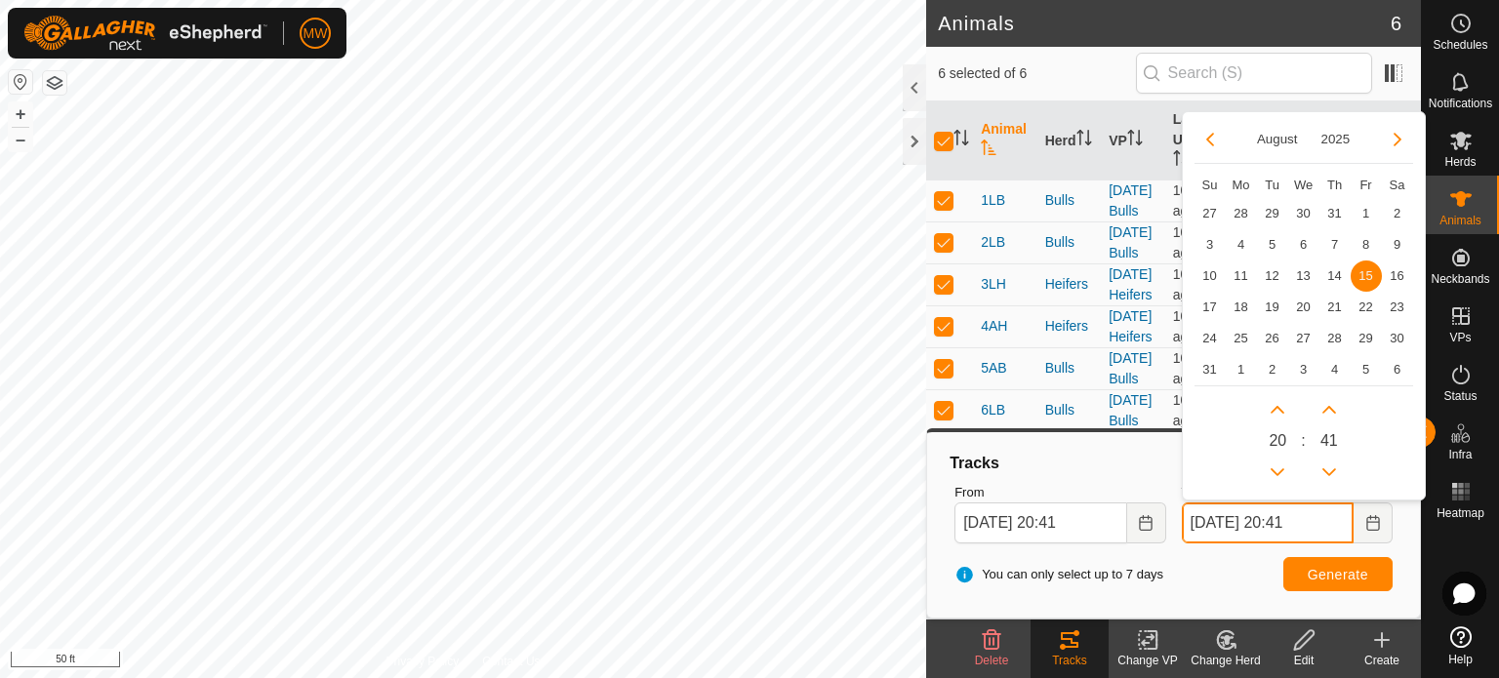
click at [1305, 526] on input "[DATE] 20:41" at bounding box center [1268, 522] width 172 height 41
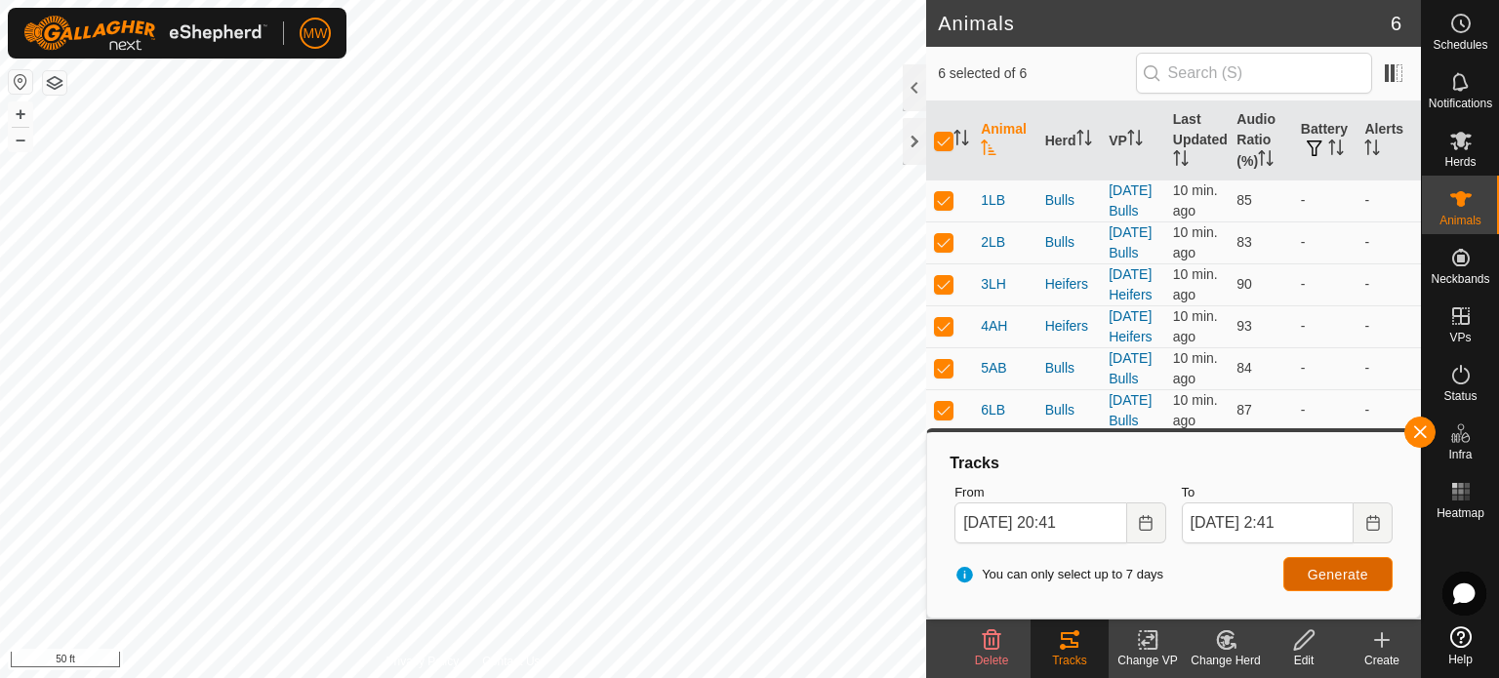
type input "[DATE] 02:41"
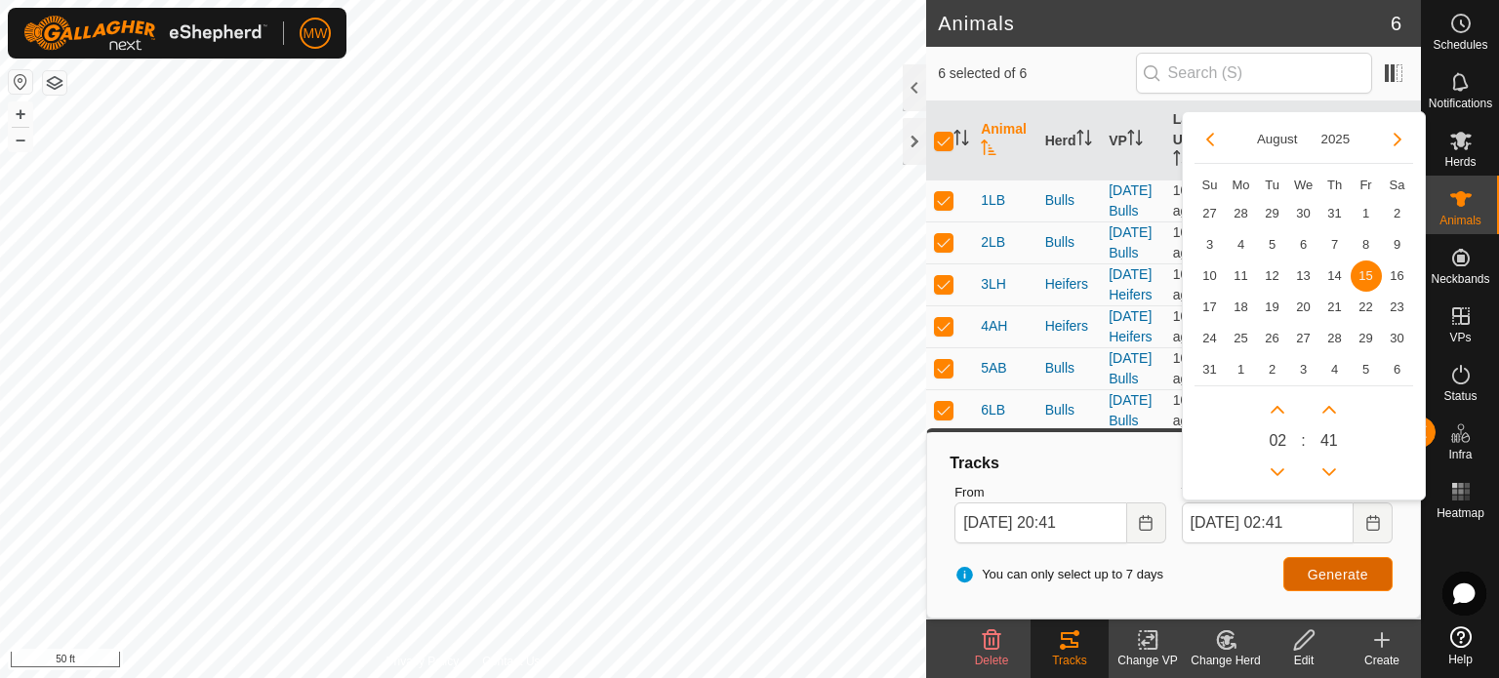
click at [1353, 576] on span "Generate" at bounding box center [1337, 575] width 60 height 16
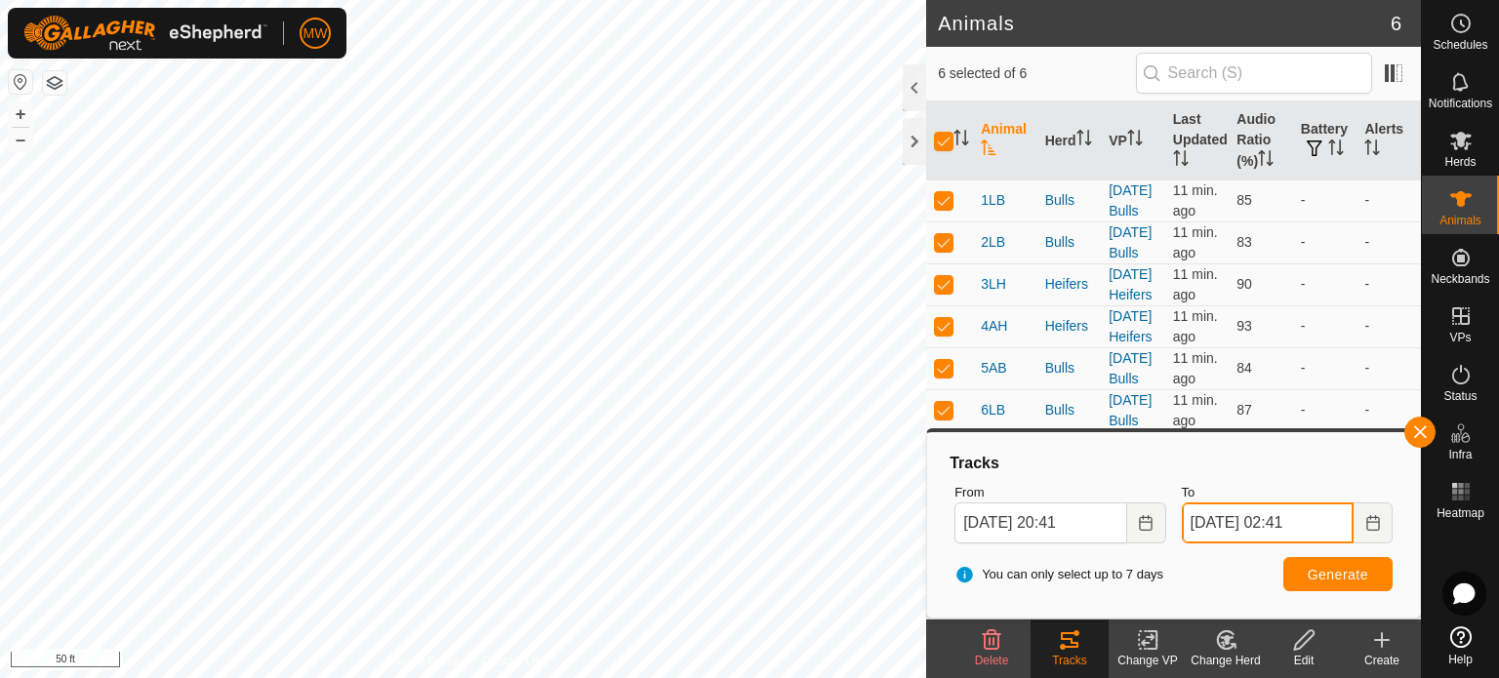
drag, startPoint x: 1304, startPoint y: 527, endPoint x: 1326, endPoint y: 522, distance: 23.0
click at [1304, 527] on input "[DATE] 02:41" at bounding box center [1268, 522] width 172 height 41
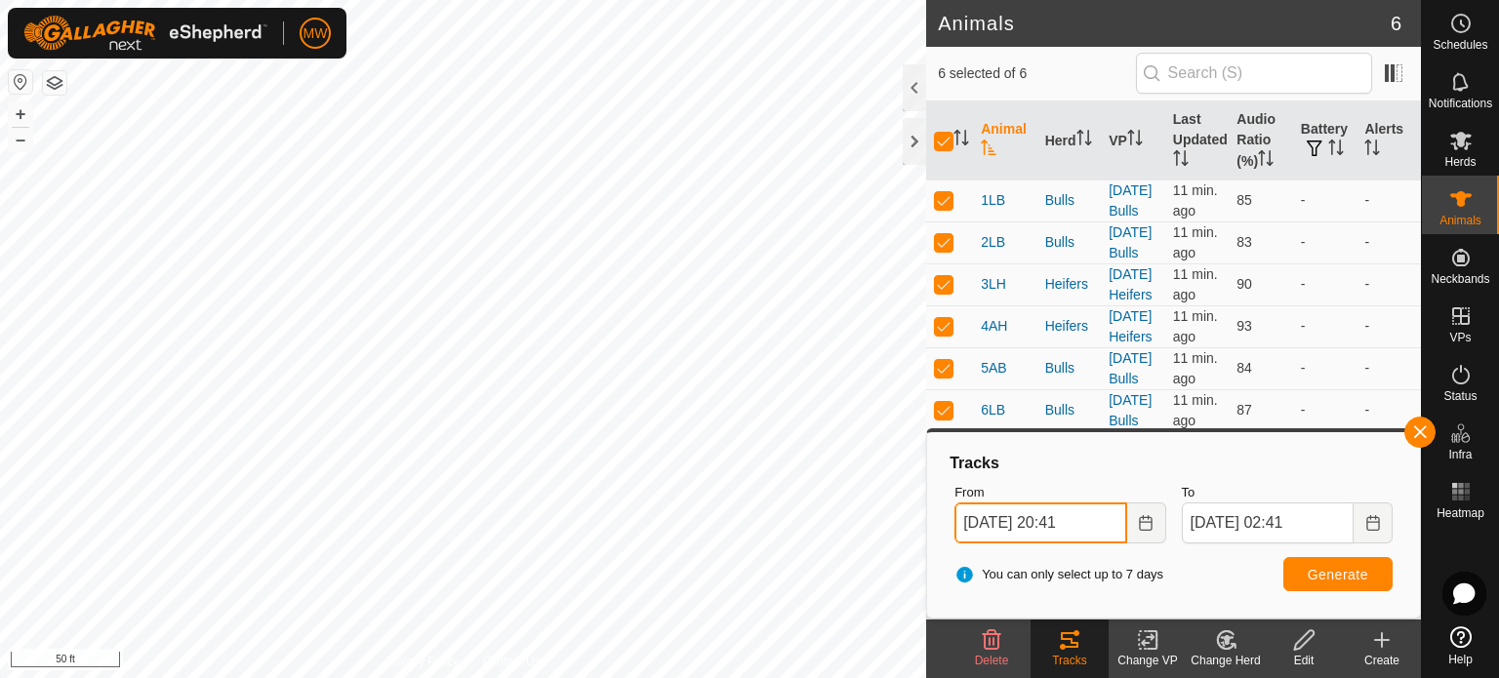
click at [1079, 523] on input "[DATE] 20:41" at bounding box center [1040, 522] width 172 height 41
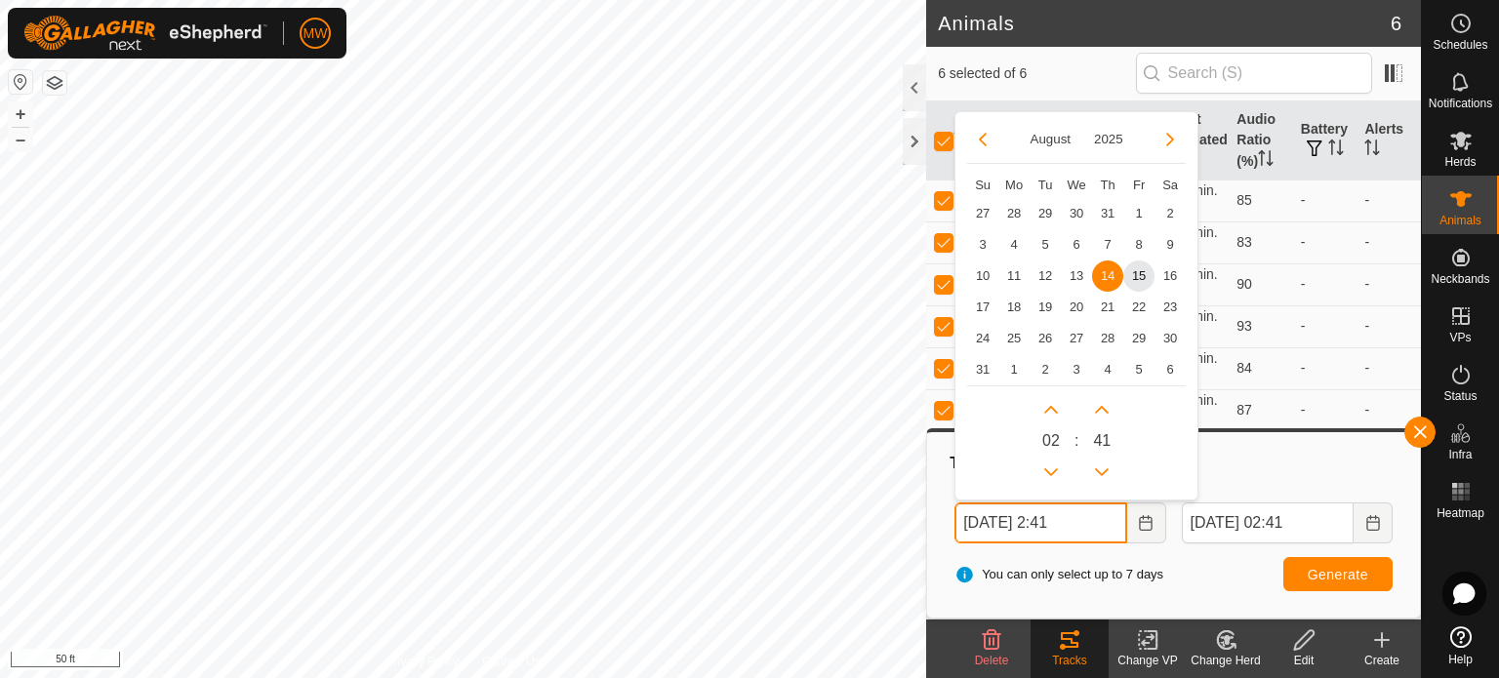
drag, startPoint x: 1011, startPoint y: 528, endPoint x: 1022, endPoint y: 526, distance: 10.9
click at [1013, 529] on input "[DATE] 2:41" at bounding box center [1040, 522] width 172 height 41
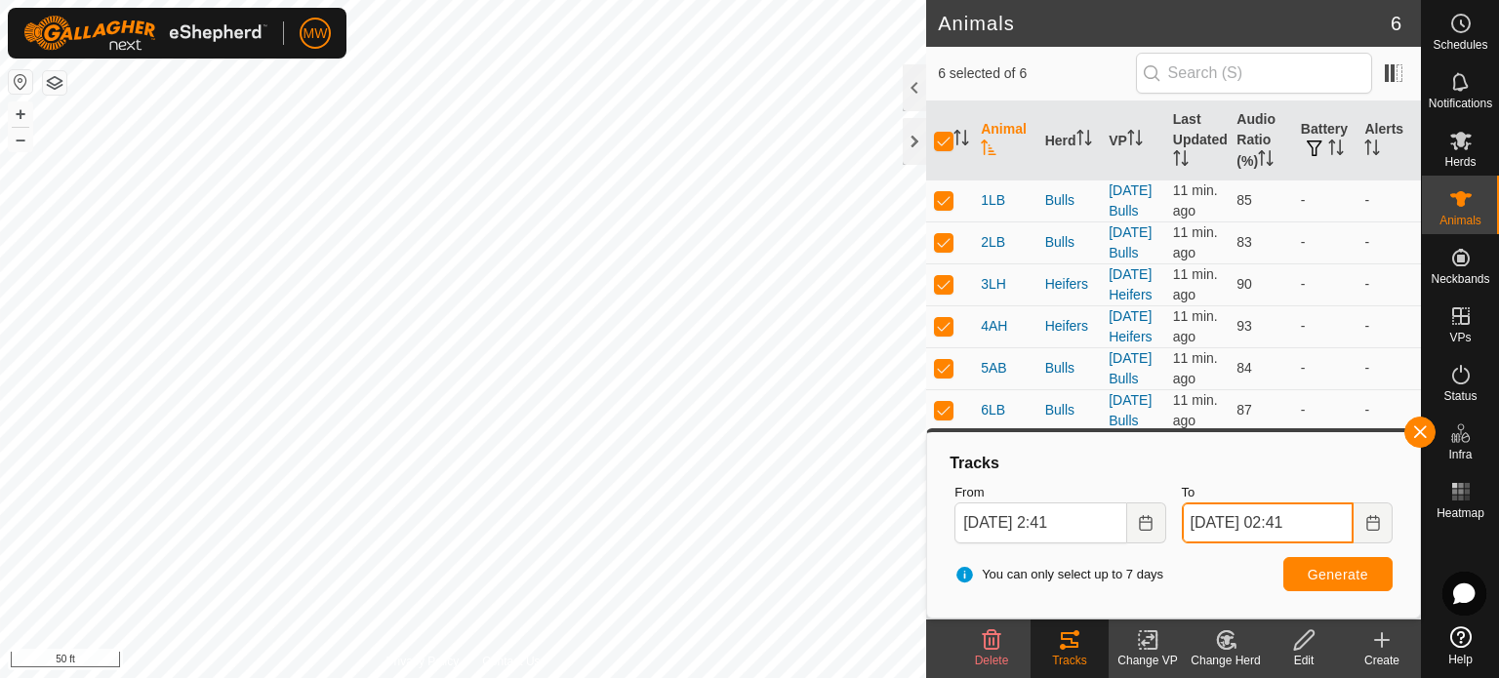
type input "[DATE] 02:41"
drag, startPoint x: 1307, startPoint y: 526, endPoint x: 1342, endPoint y: 528, distance: 34.2
click at [1312, 526] on input "[DATE] 02:41" at bounding box center [1268, 522] width 172 height 41
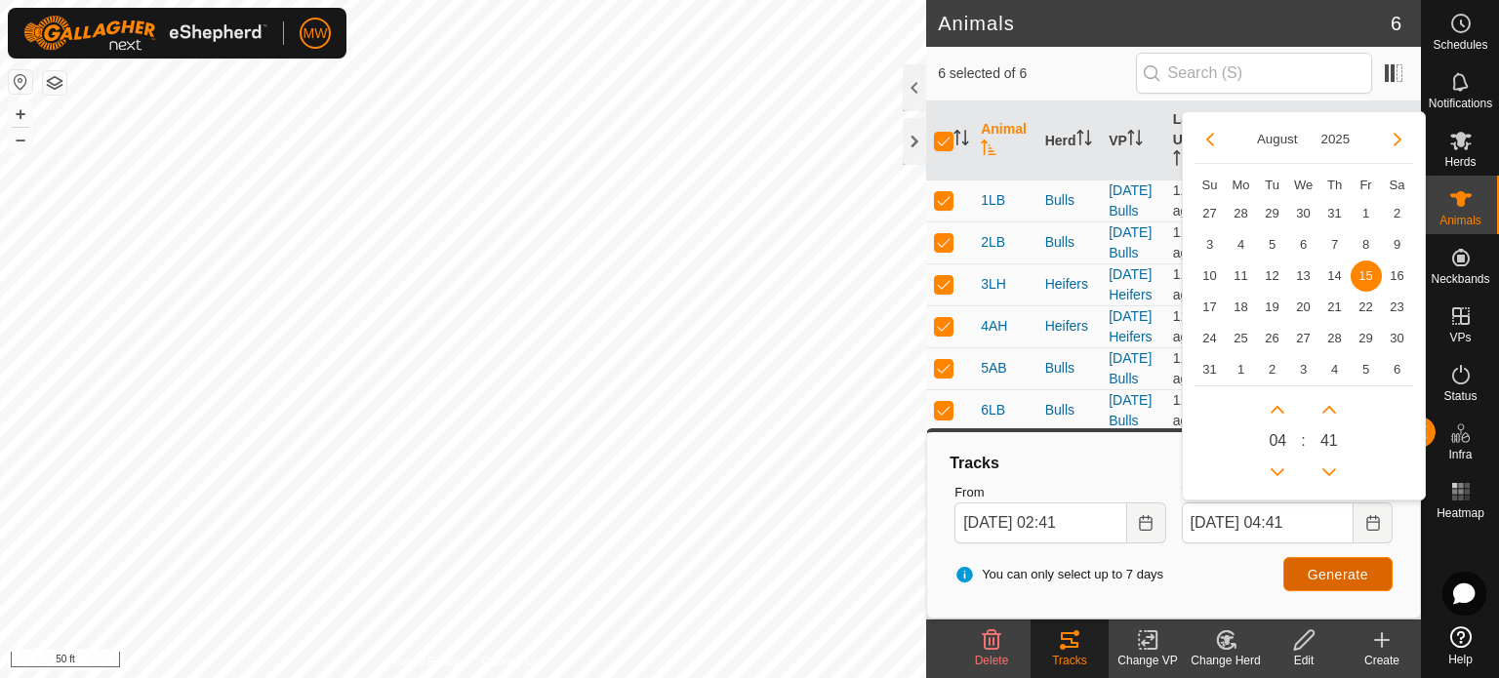
click at [1381, 573] on button "Generate" at bounding box center [1337, 574] width 109 height 34
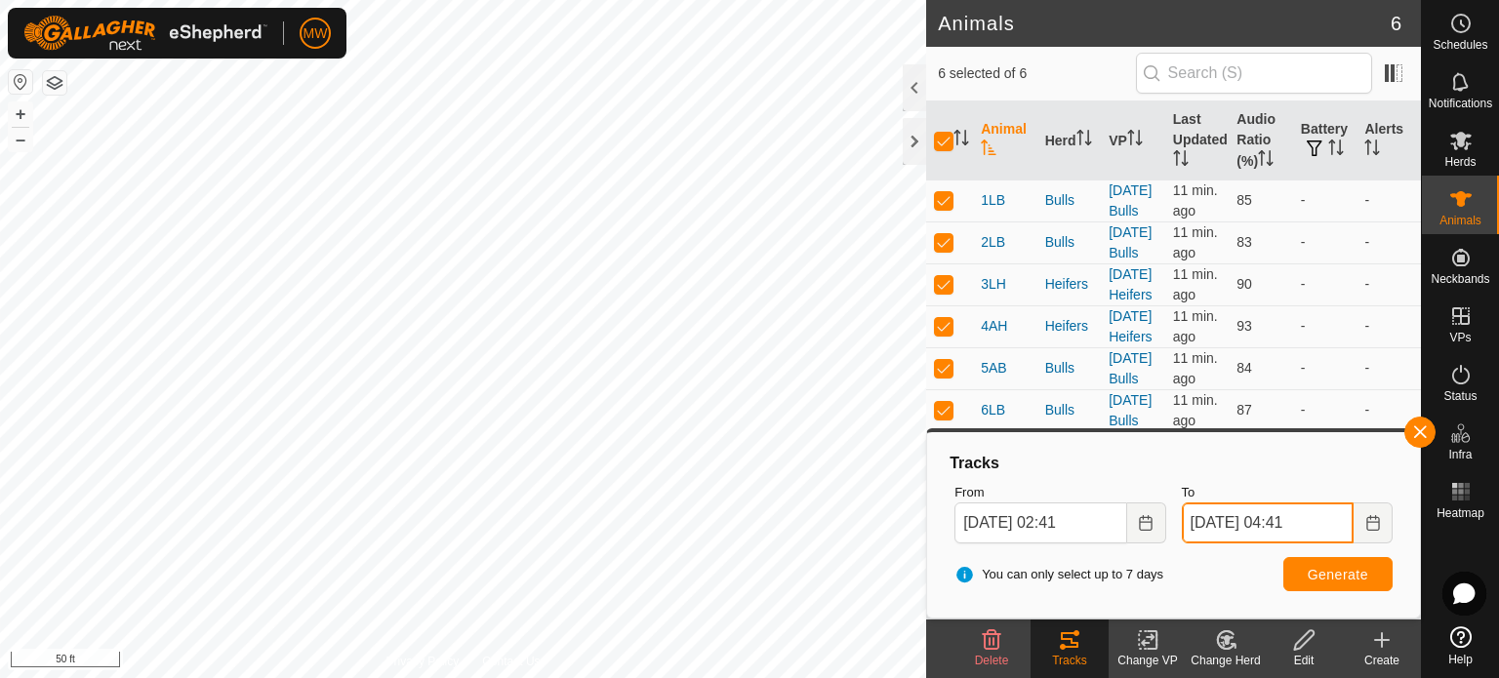
click at [1304, 531] on input "[DATE] 04:41" at bounding box center [1268, 522] width 172 height 41
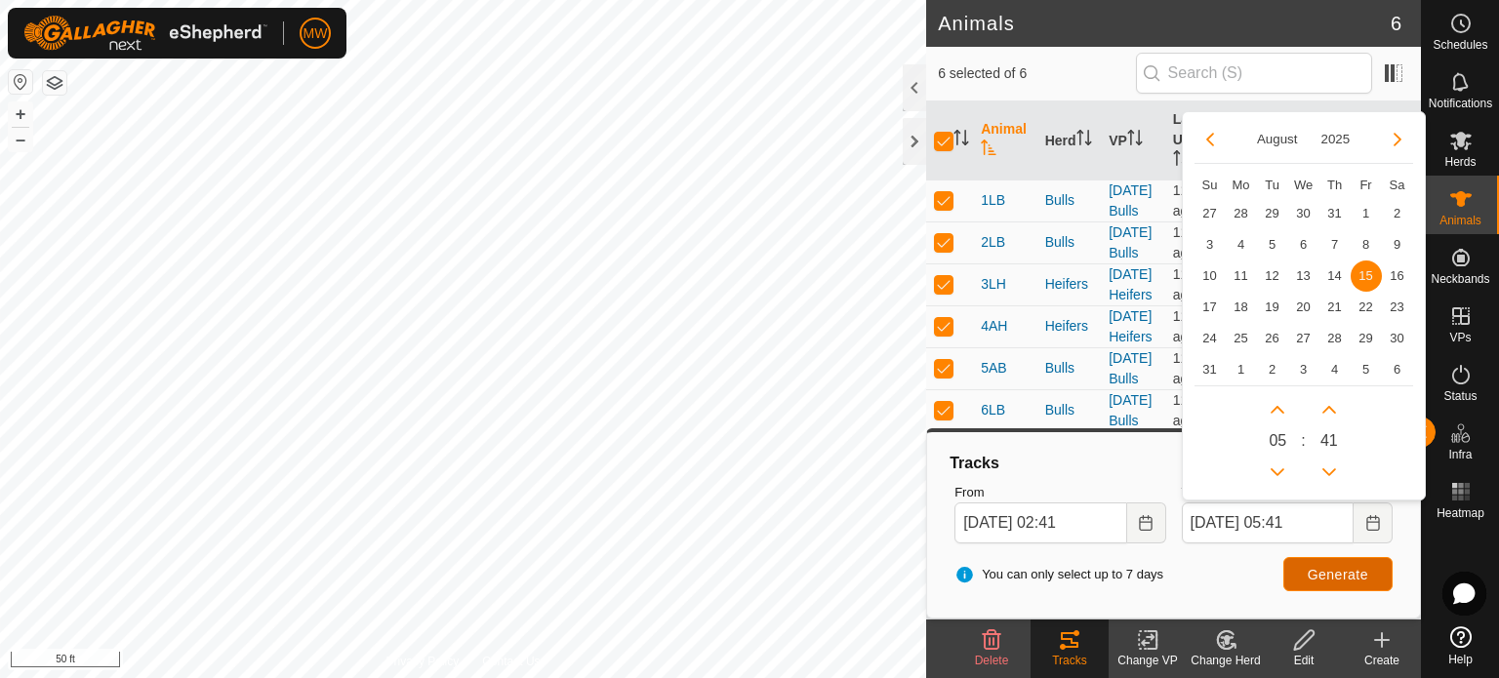
click at [1358, 563] on button "Generate" at bounding box center [1337, 574] width 109 height 34
click at [1304, 523] on input "[DATE] 05:41" at bounding box center [1268, 522] width 172 height 41
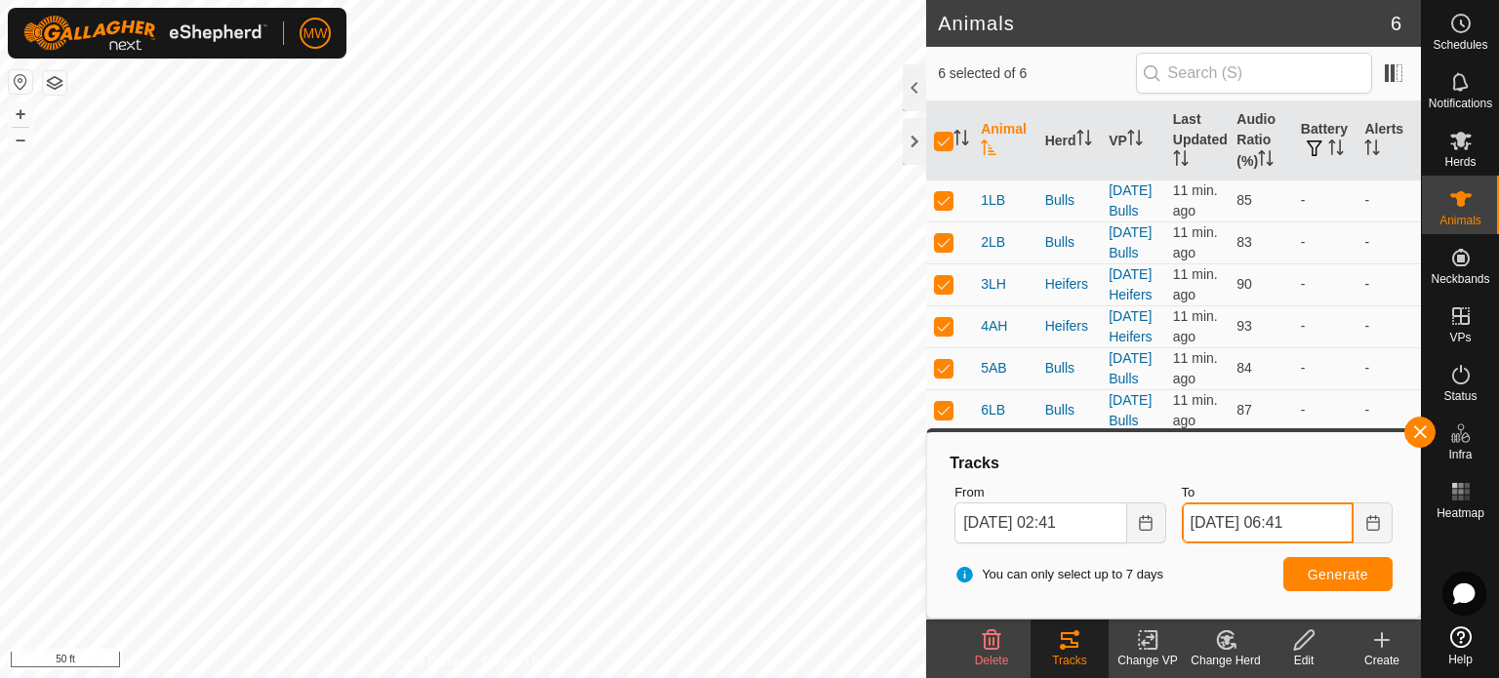
type input "[DATE] 06:41"
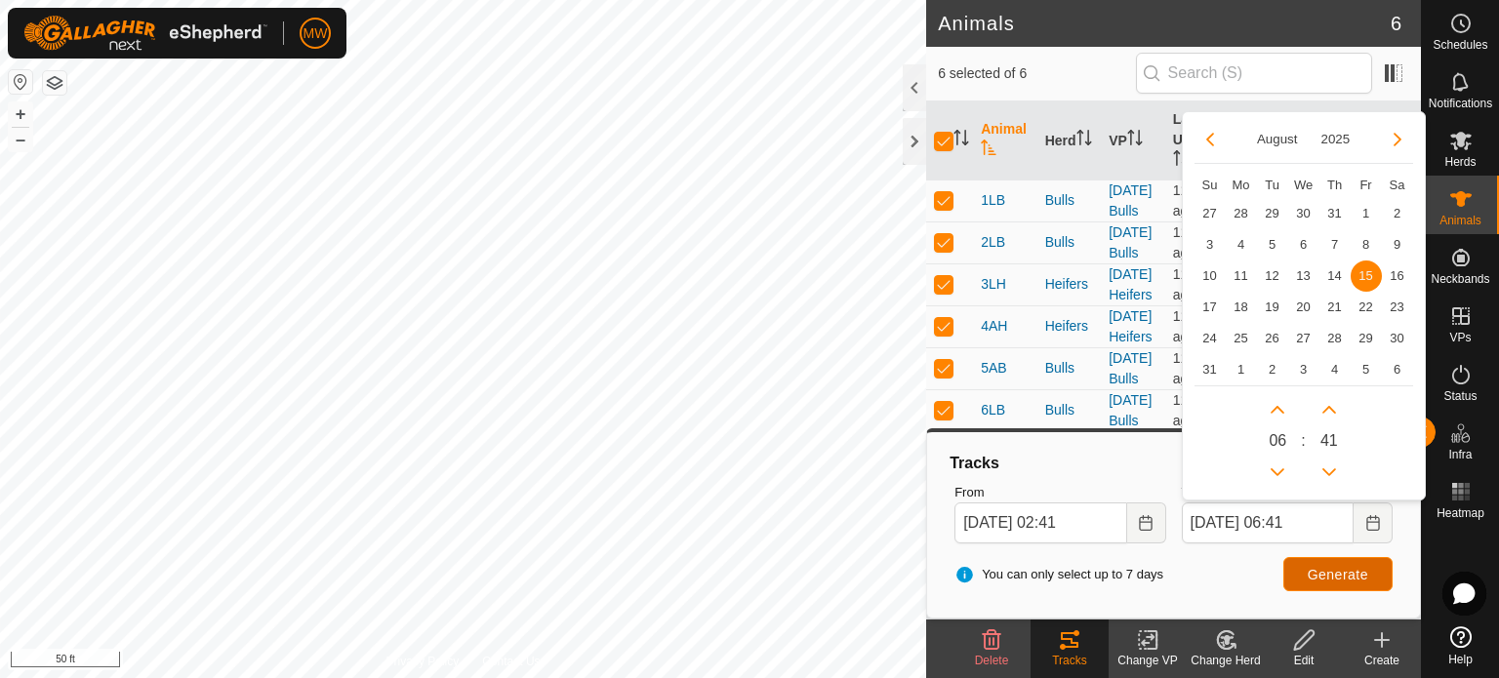
click at [1360, 562] on button "Generate" at bounding box center [1337, 574] width 109 height 34
